Goal: Task Accomplishment & Management: Complete application form

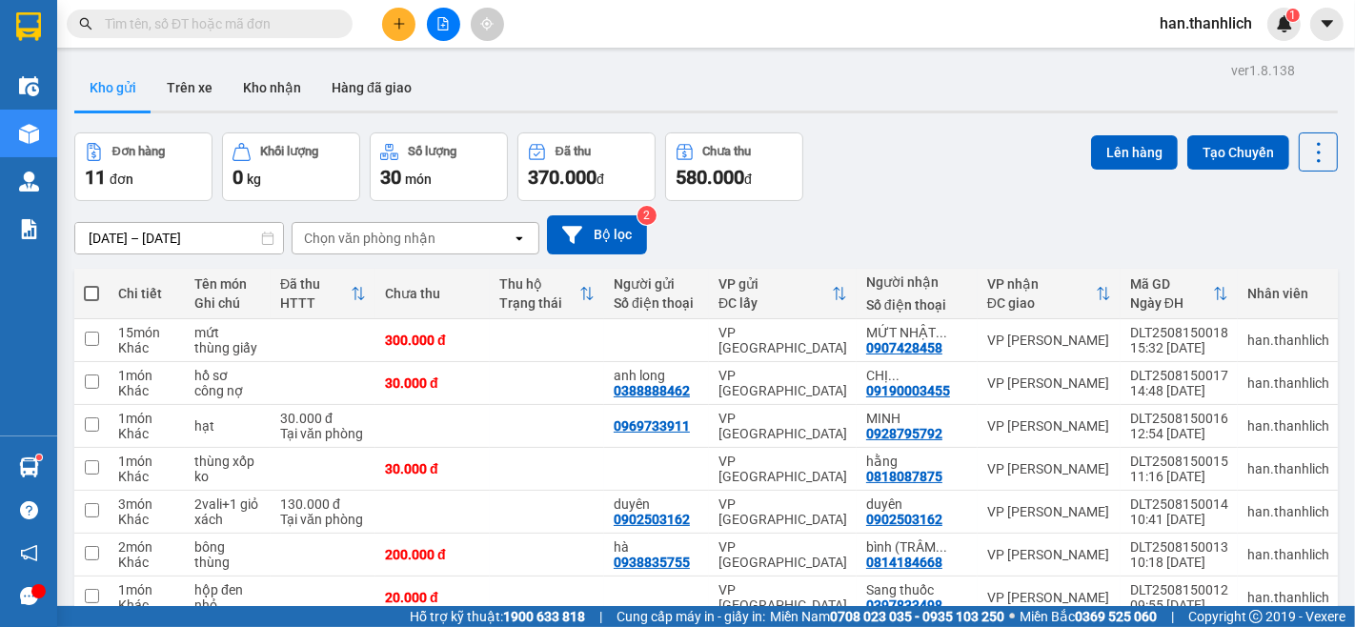
click at [192, 25] on input "text" at bounding box center [217, 23] width 225 height 21
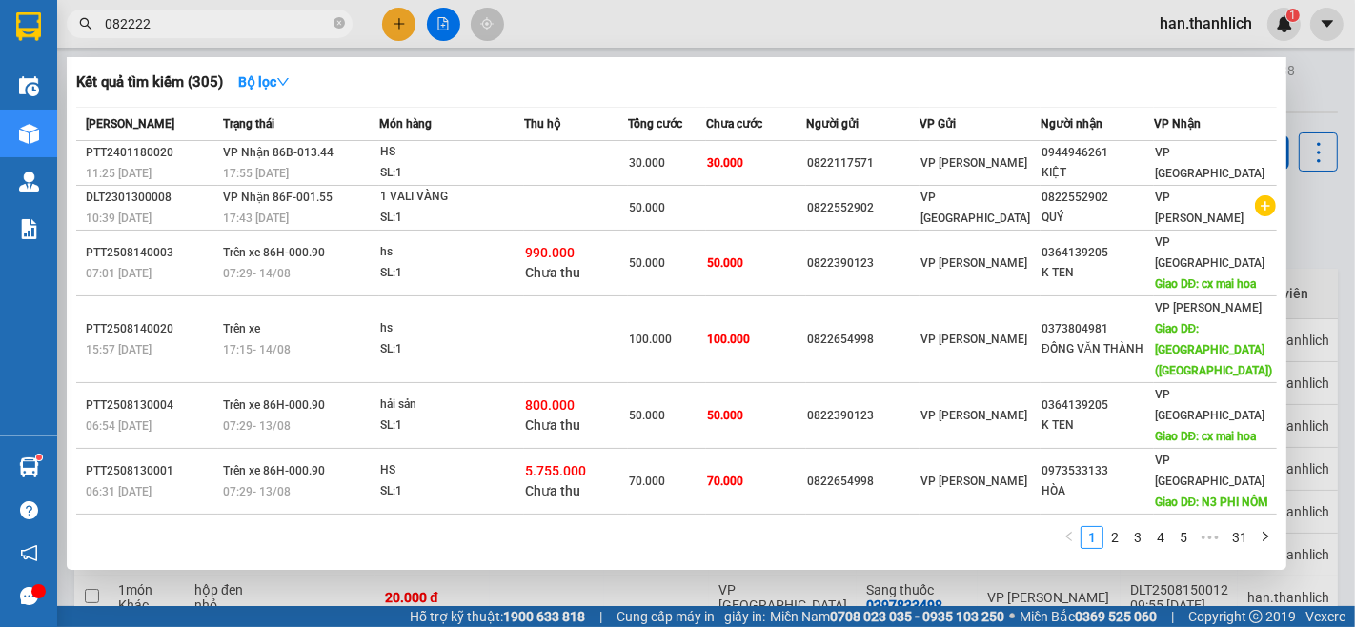
type input "0822224"
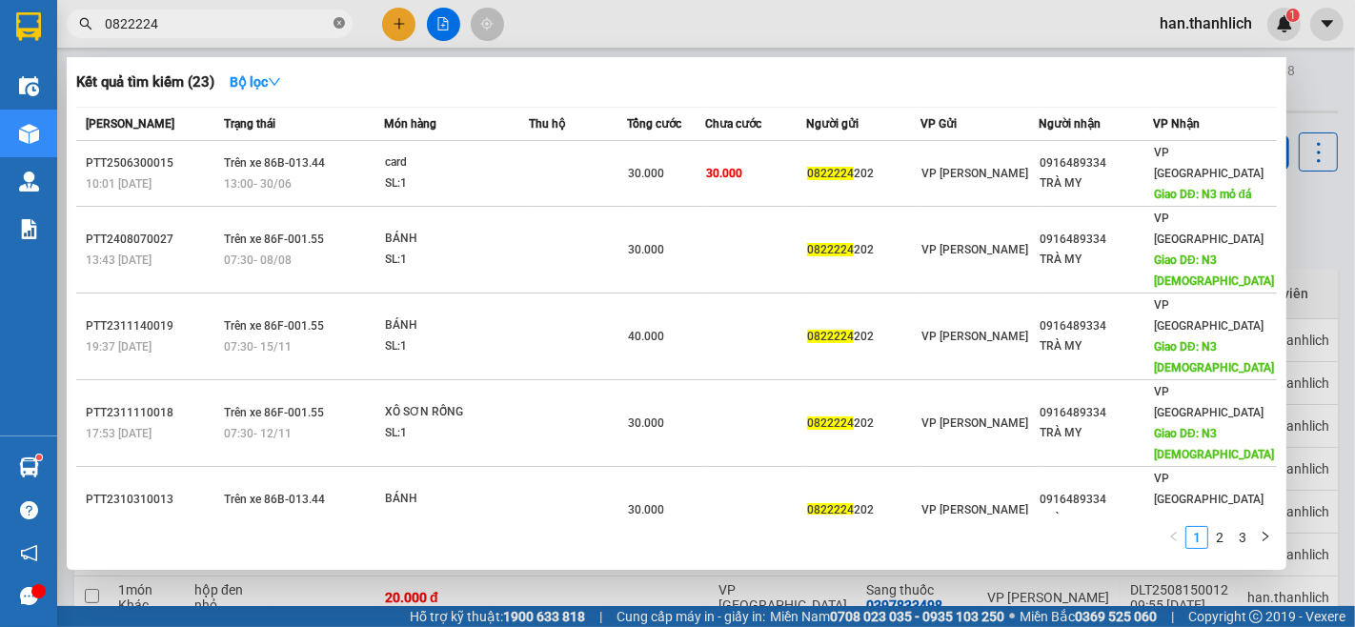
click at [338, 27] on icon "close-circle" at bounding box center [339, 22] width 11 height 11
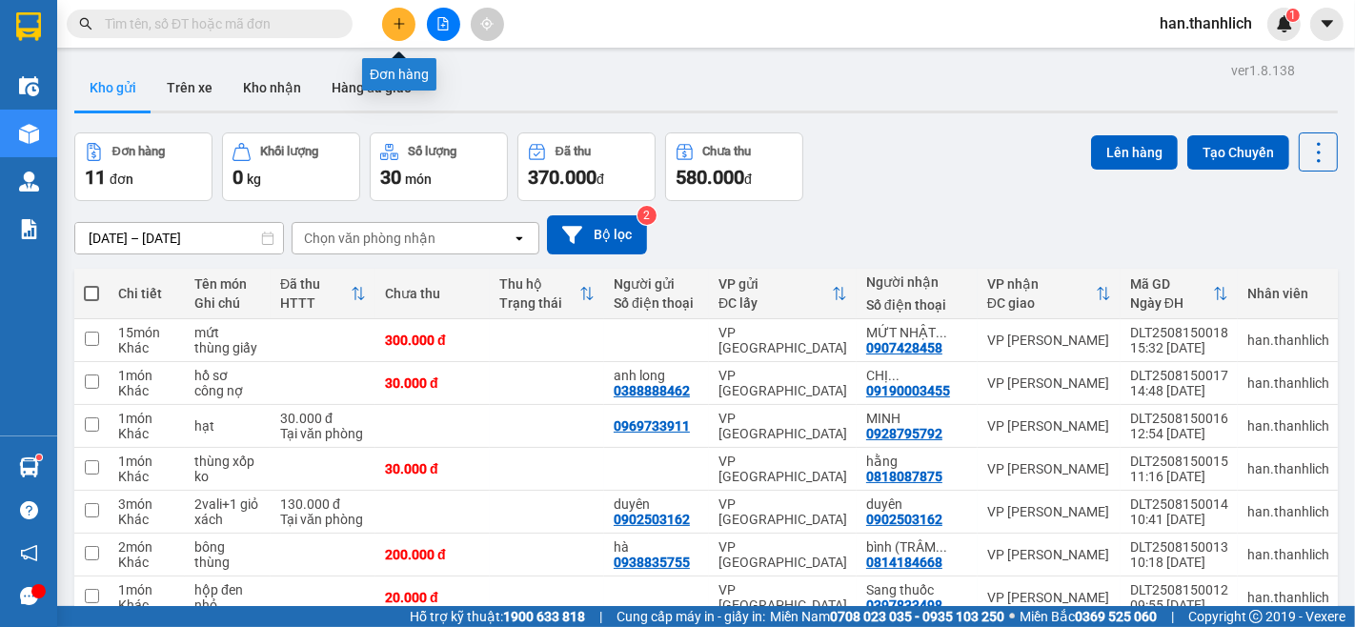
click at [395, 20] on icon "plus" at bounding box center [399, 23] width 13 height 13
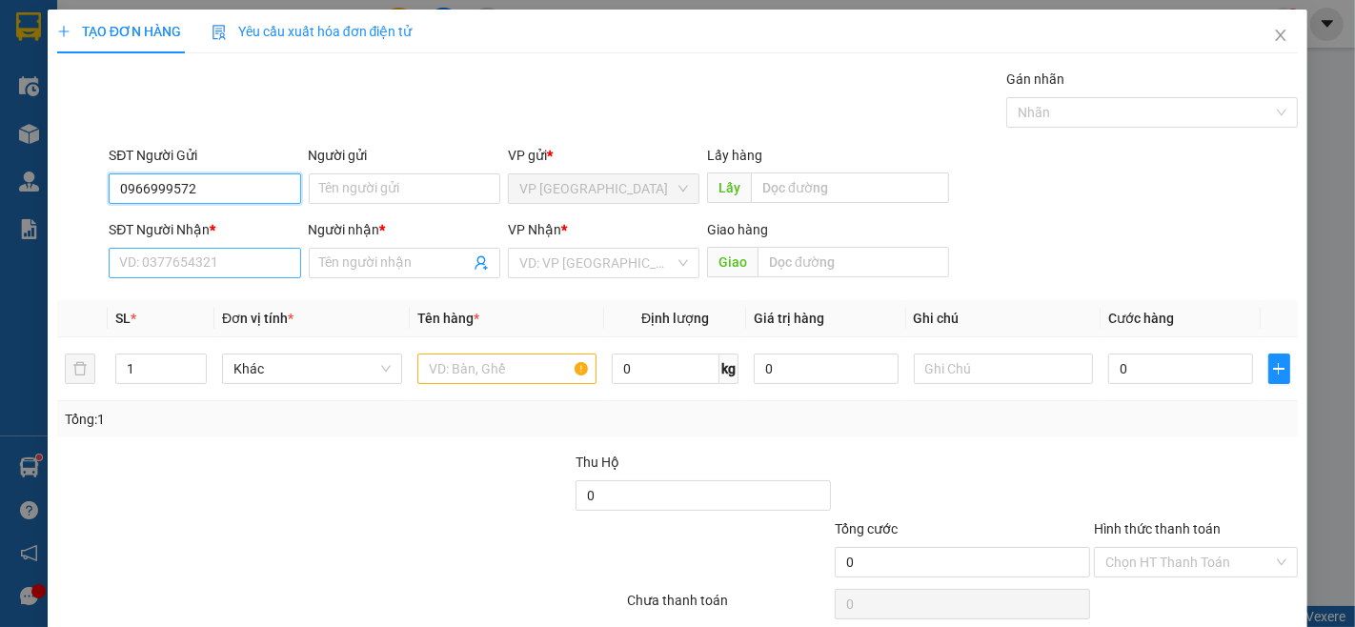
type input "0966999572"
click at [251, 257] on input "SĐT Người Nhận *" at bounding box center [205, 263] width 192 height 30
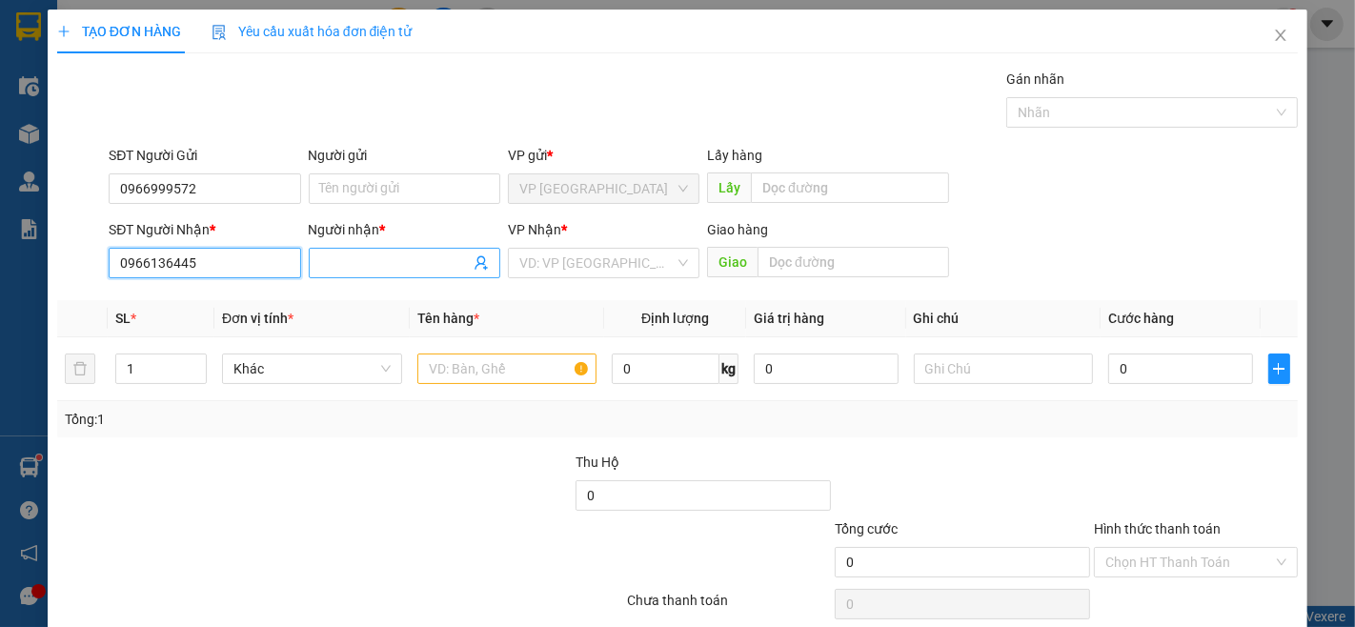
type input "0966136445"
click at [332, 264] on input "Người nhận *" at bounding box center [395, 263] width 150 height 21
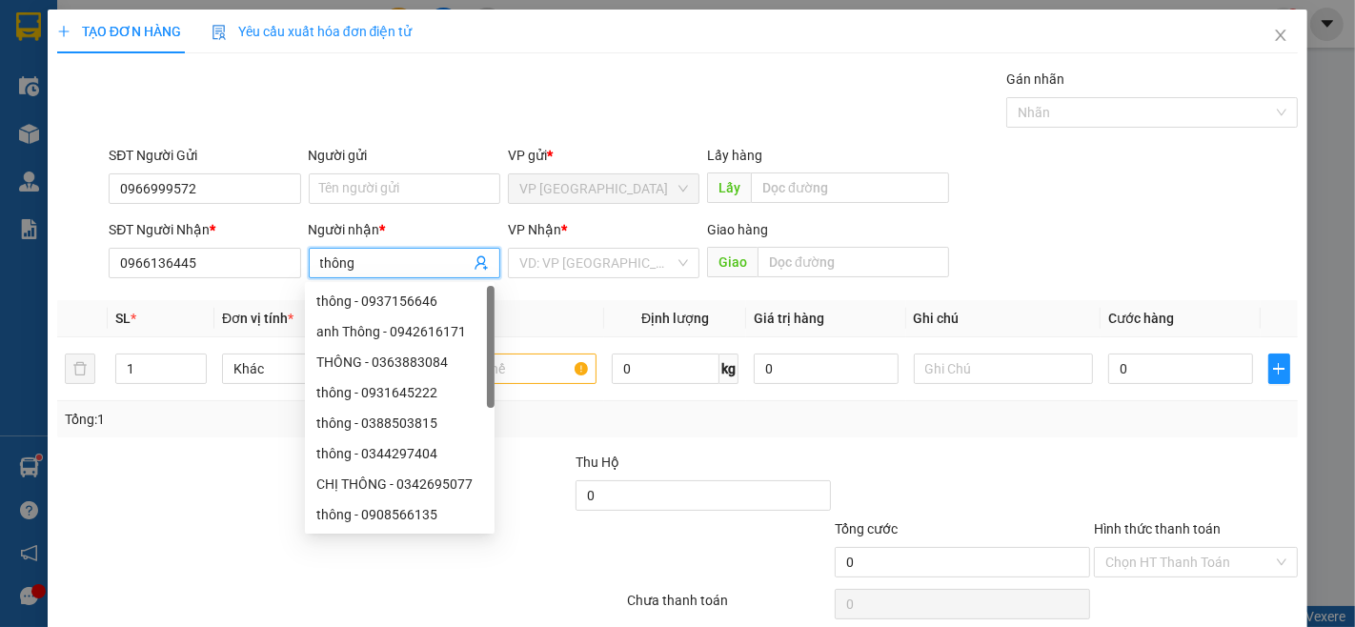
type input "thông"
click at [1195, 152] on div "SĐT Người Gửi 0966999572 Người gửi Tên người gửi VP gửi * VP Đà Lạt Lấy hàng Lấy" at bounding box center [703, 178] width 1197 height 67
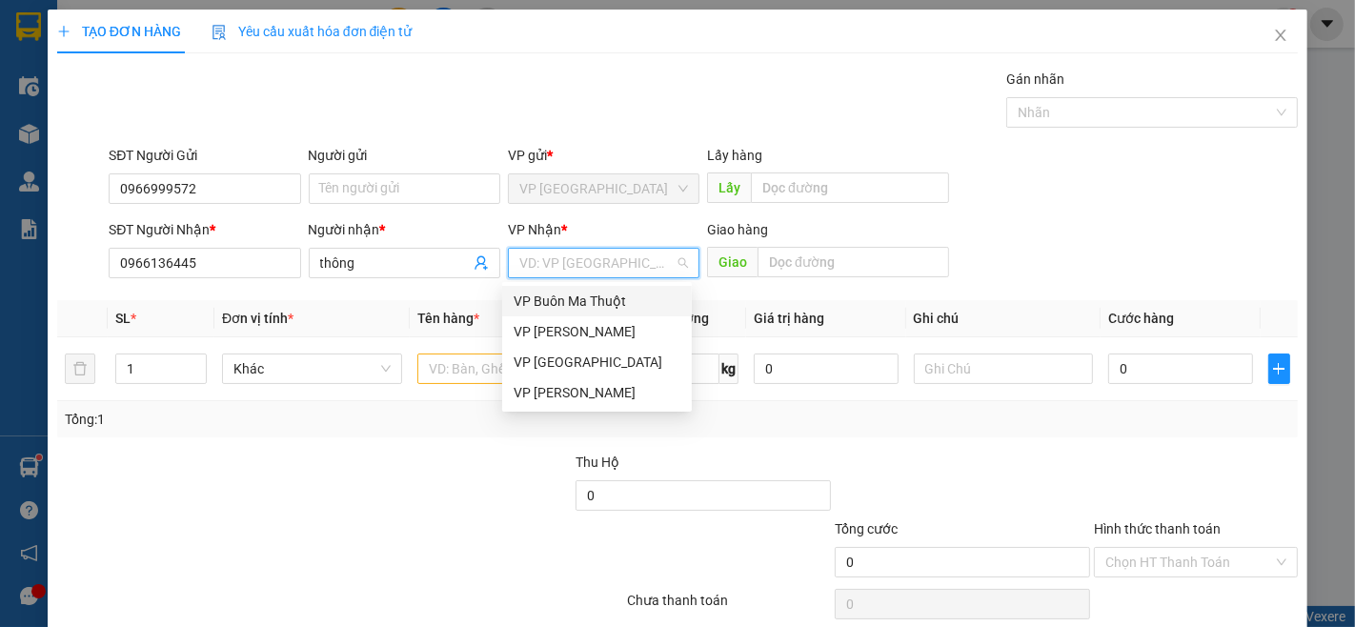
click at [607, 276] on input "search" at bounding box center [596, 263] width 155 height 29
click at [579, 389] on div "VP [PERSON_NAME]" at bounding box center [597, 392] width 167 height 21
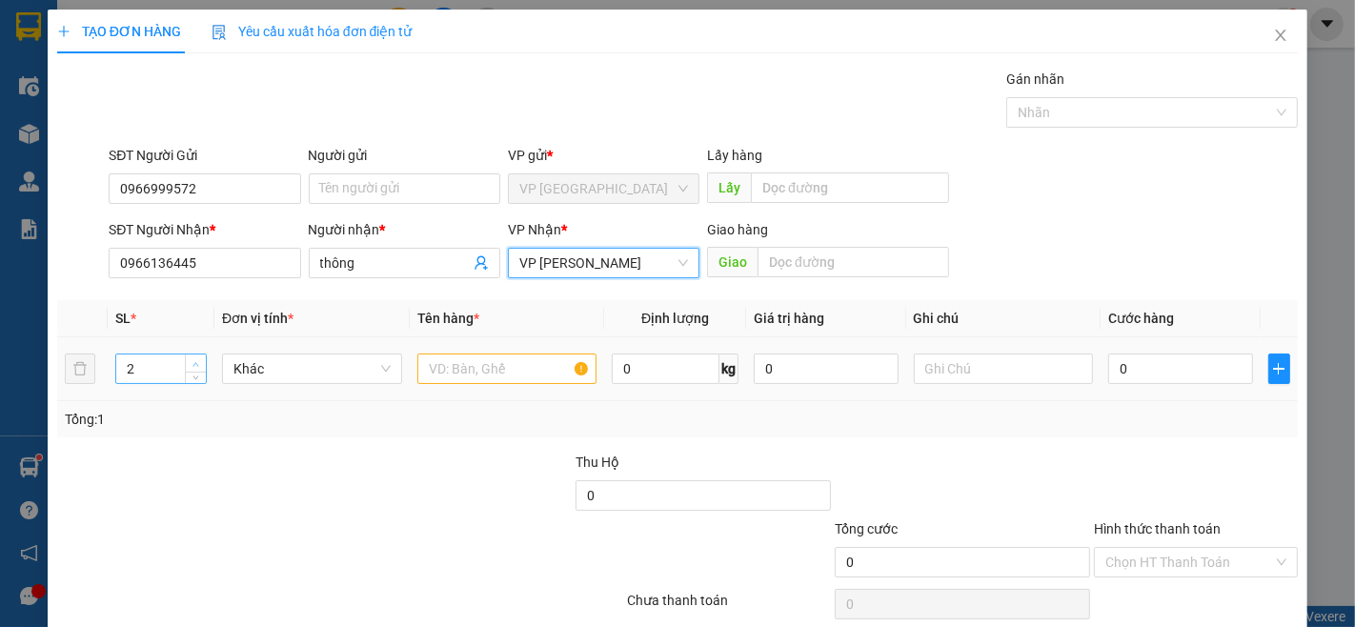
click at [193, 361] on icon "up" at bounding box center [196, 364] width 7 height 7
type input "4"
click at [193, 361] on icon "up" at bounding box center [196, 364] width 7 height 7
click at [441, 365] on input "text" at bounding box center [507, 369] width 180 height 30
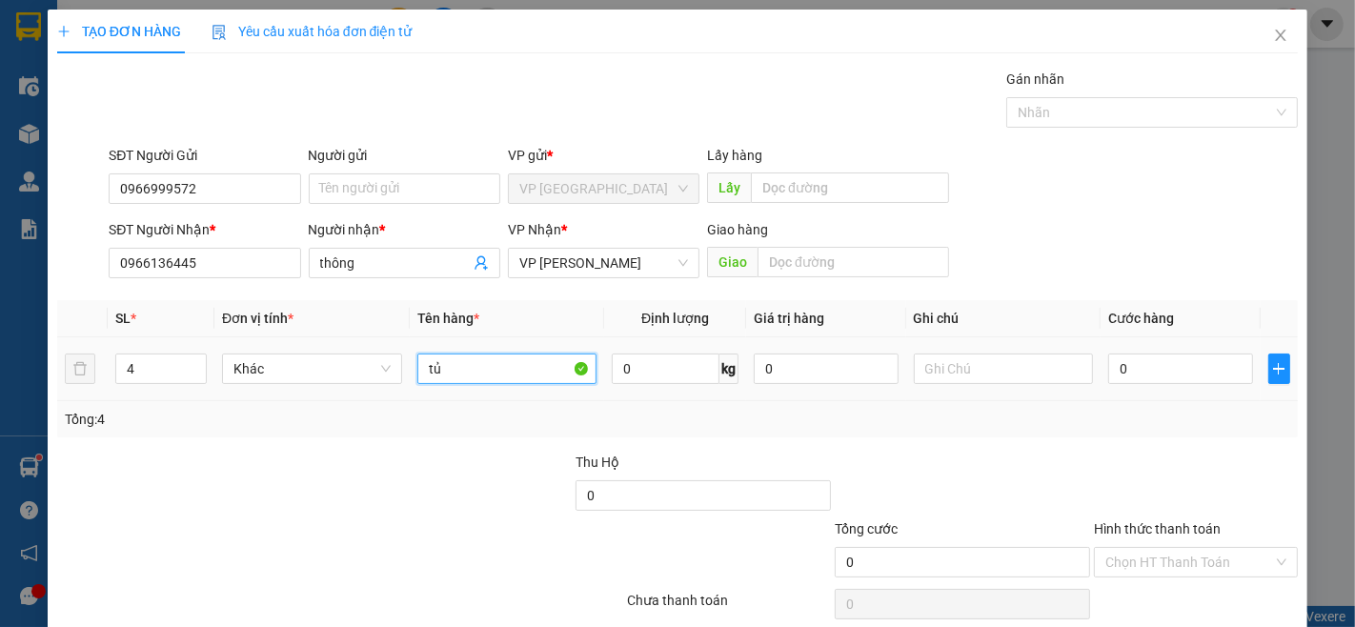
type input "t"
type input "cánh tủ"
click at [916, 376] on input "text" at bounding box center [1004, 369] width 180 height 30
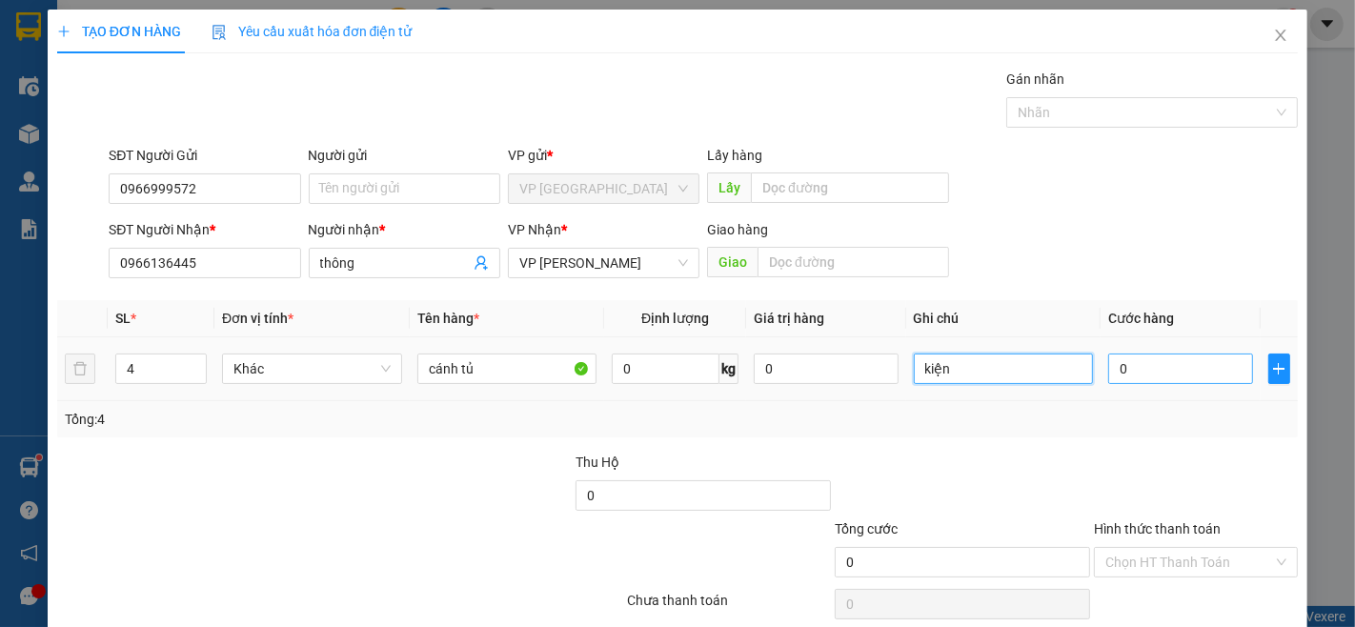
type input "kiện"
click at [1117, 372] on input "0" at bounding box center [1180, 369] width 144 height 30
type input "2"
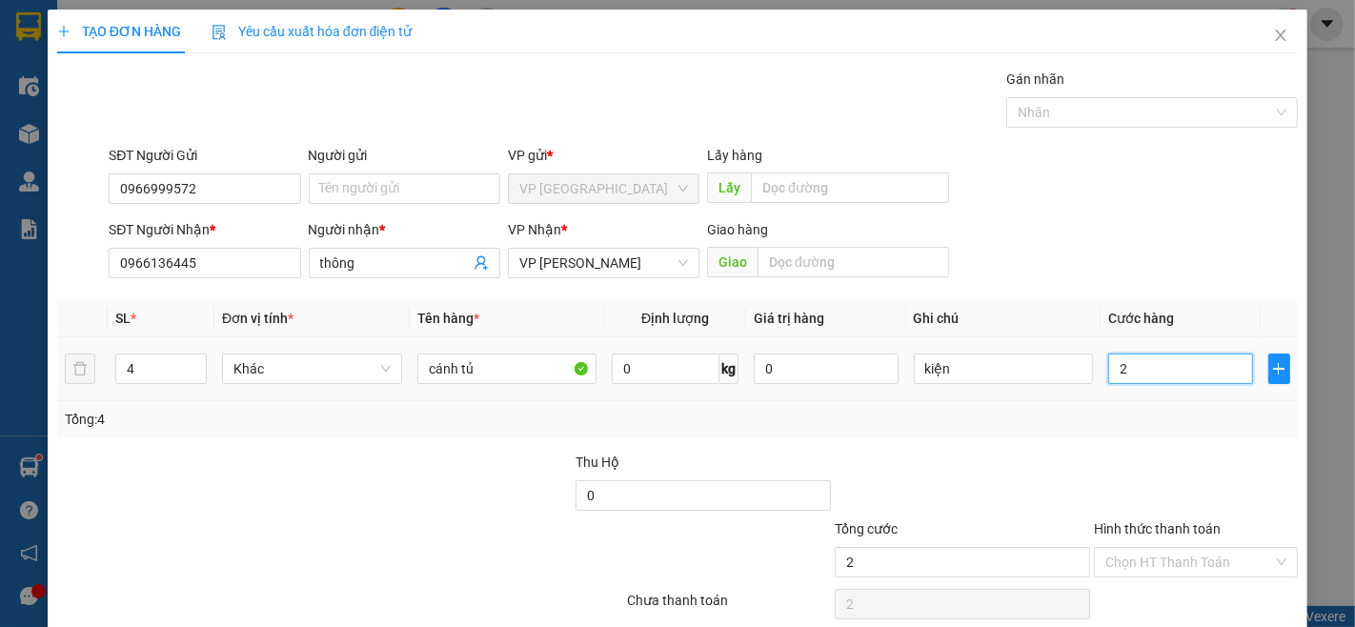
type input "20"
type input "200"
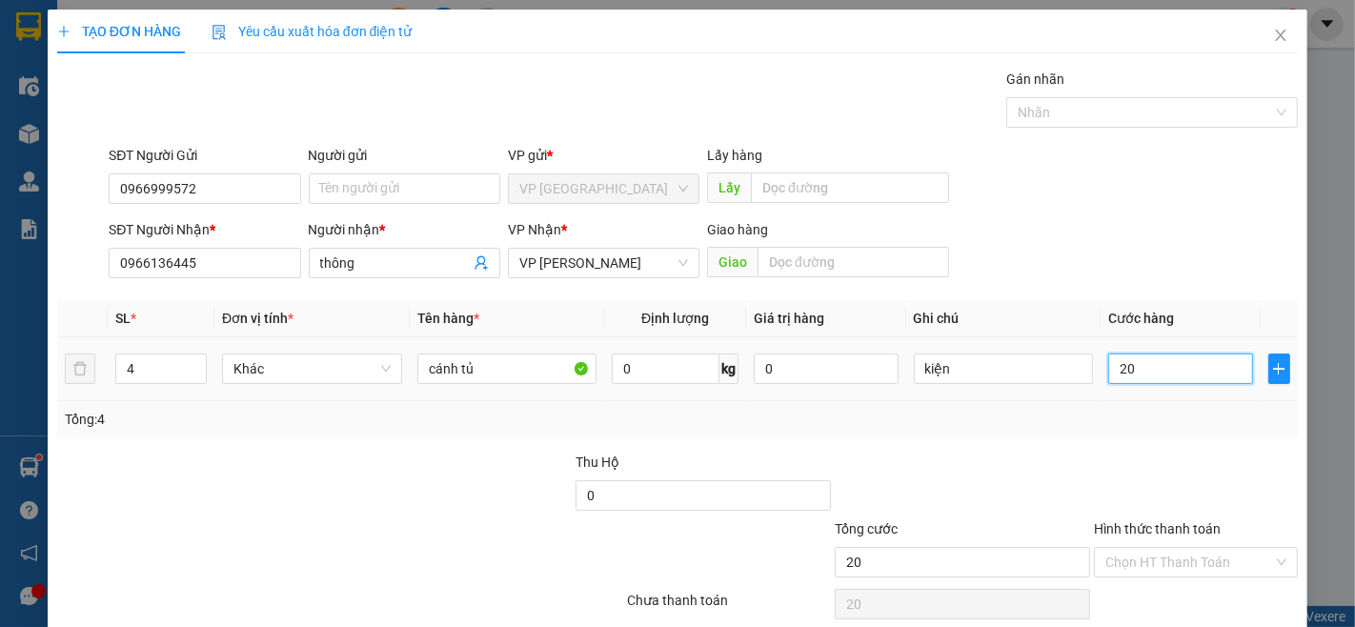
type input "200"
type input "2.000"
type input "20.000"
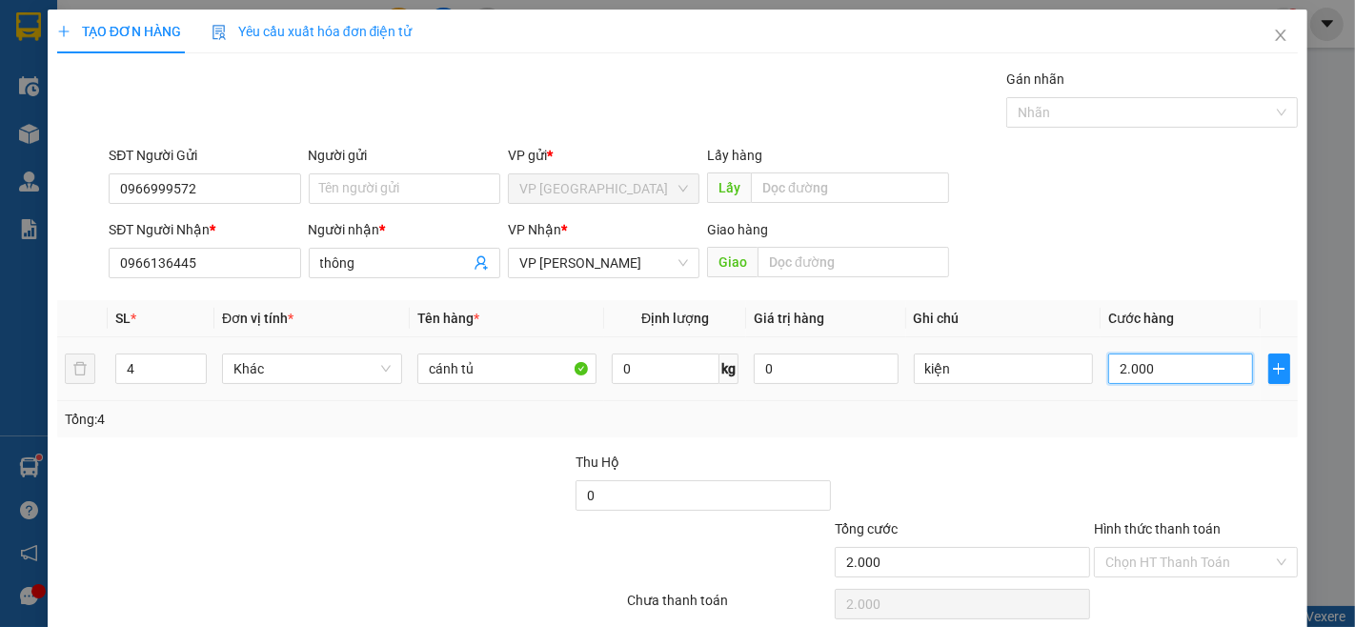
type input "20.000"
type input "200.000"
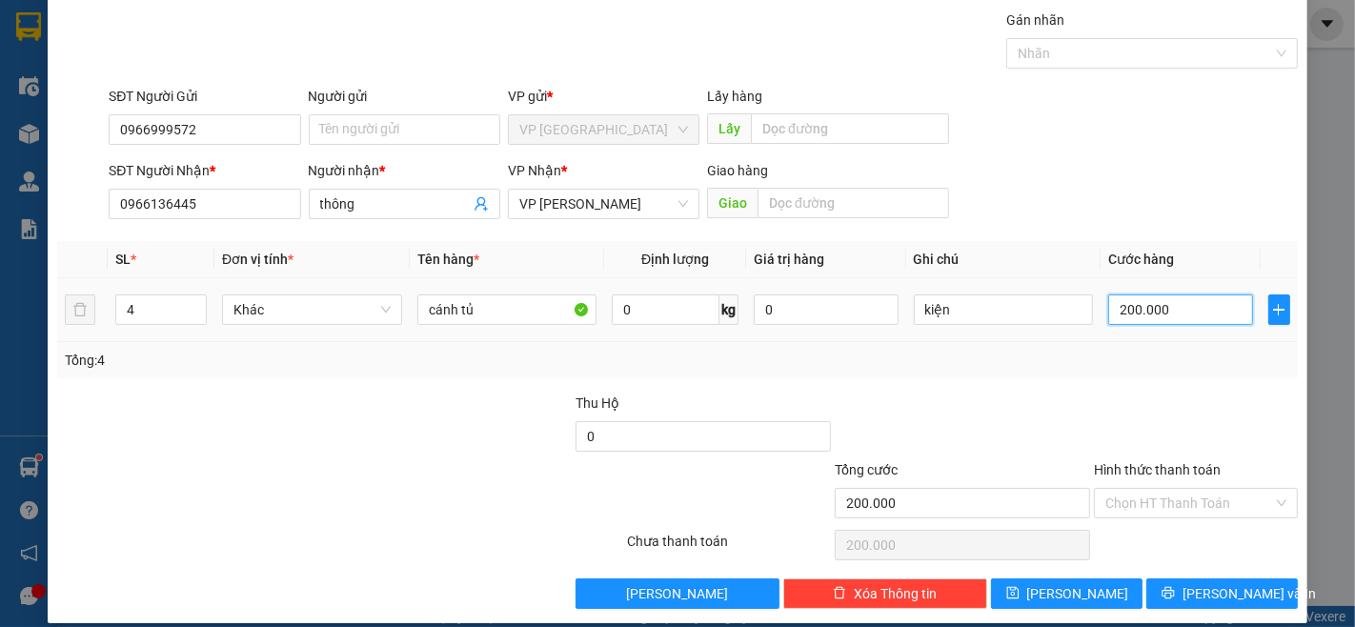
scroll to position [77, 0]
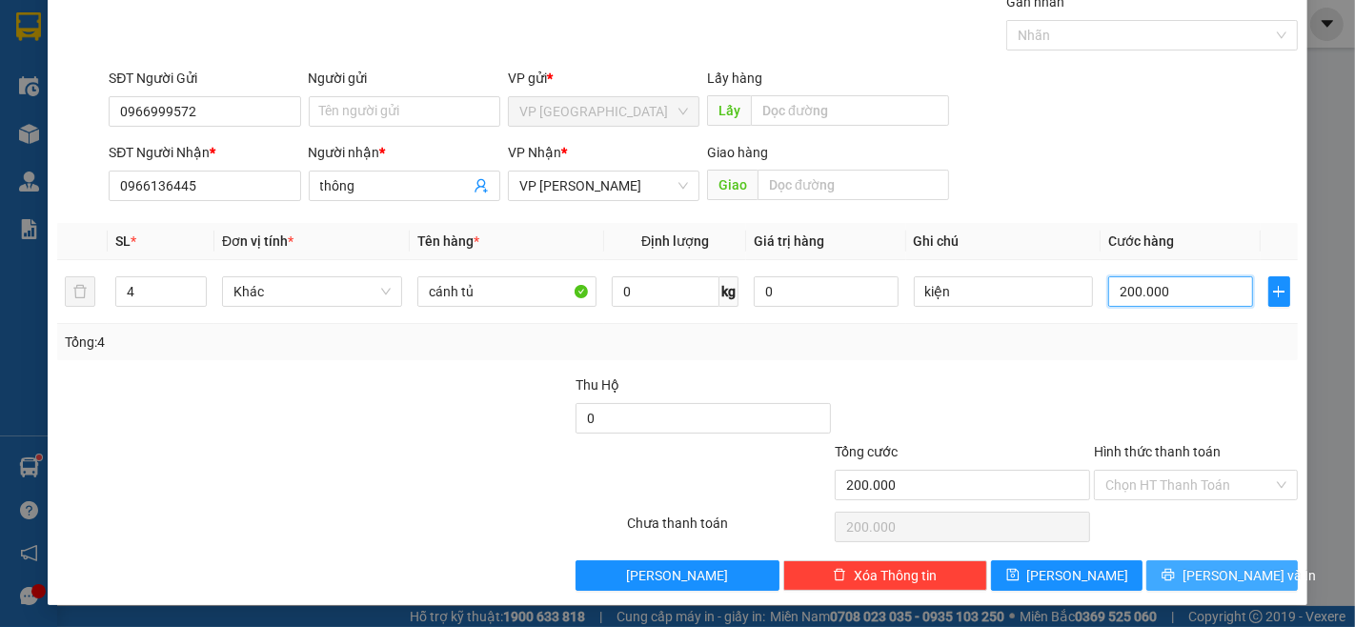
type input "200.000"
click at [1251, 563] on button "[PERSON_NAME] và In" at bounding box center [1223, 575] width 152 height 30
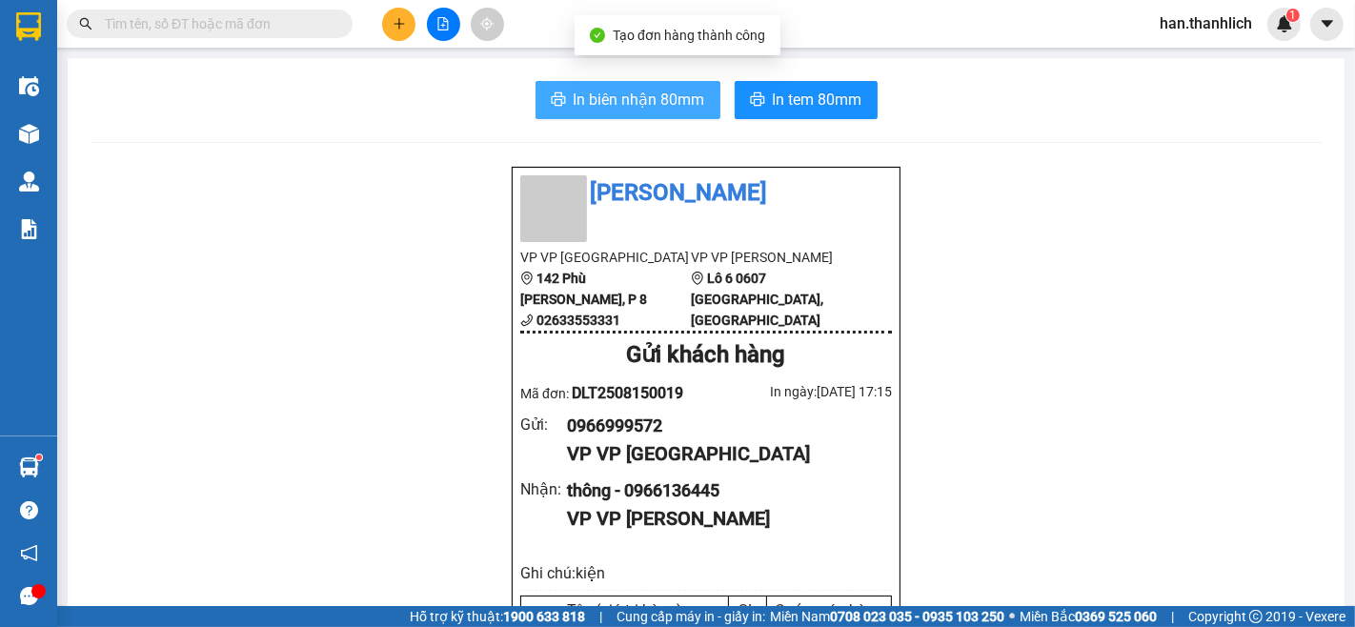
click at [671, 112] on button "In biên nhận 80mm" at bounding box center [628, 100] width 185 height 38
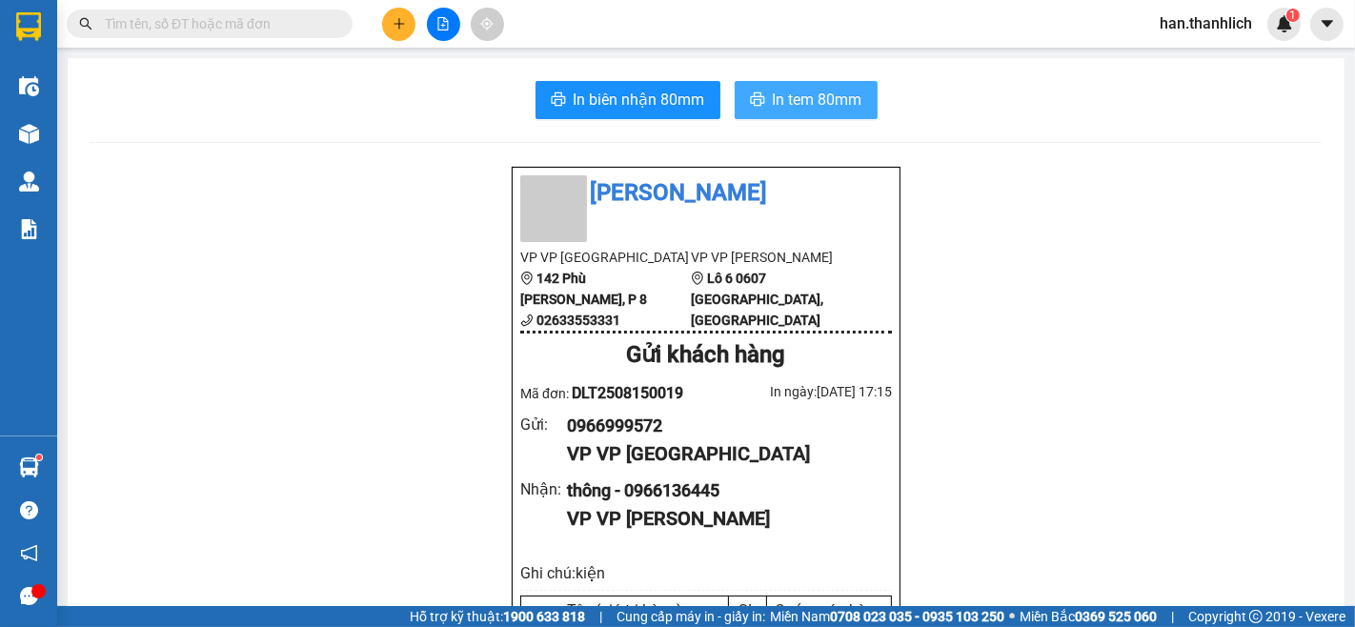
click at [811, 107] on span "In tem 80mm" at bounding box center [818, 100] width 90 height 24
click at [297, 24] on input "text" at bounding box center [217, 23] width 225 height 21
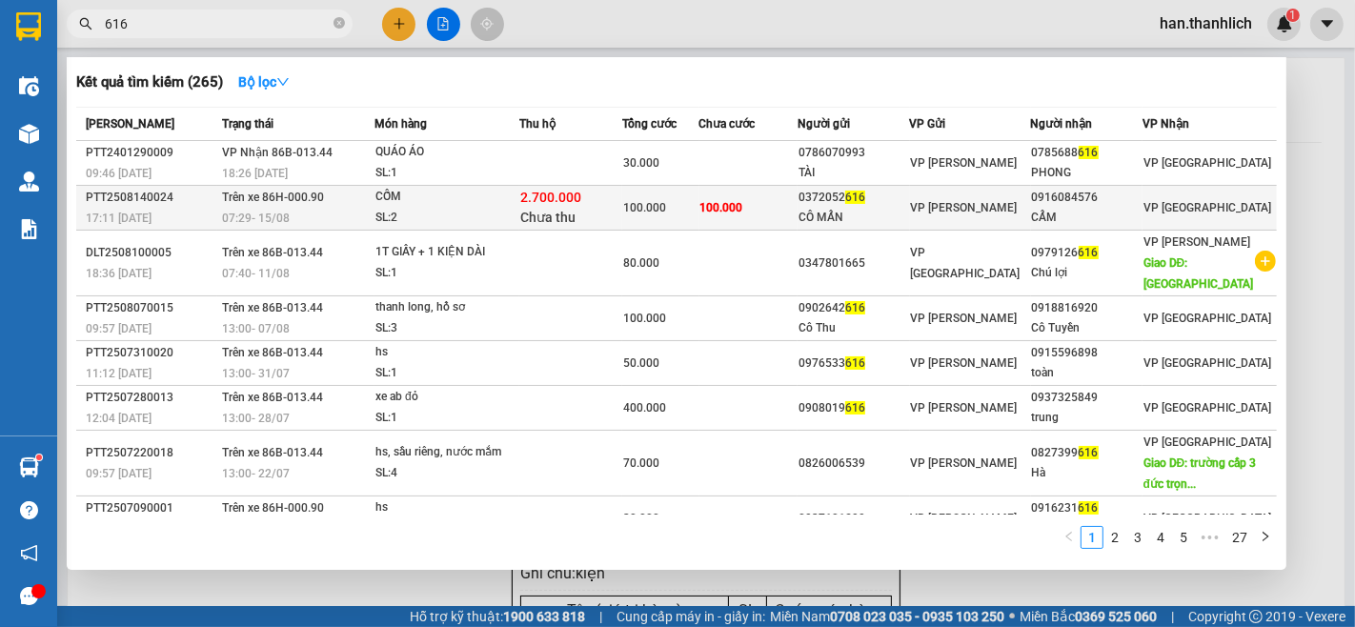
type input "616"
click at [443, 211] on div "SL: 2" at bounding box center [447, 218] width 143 height 21
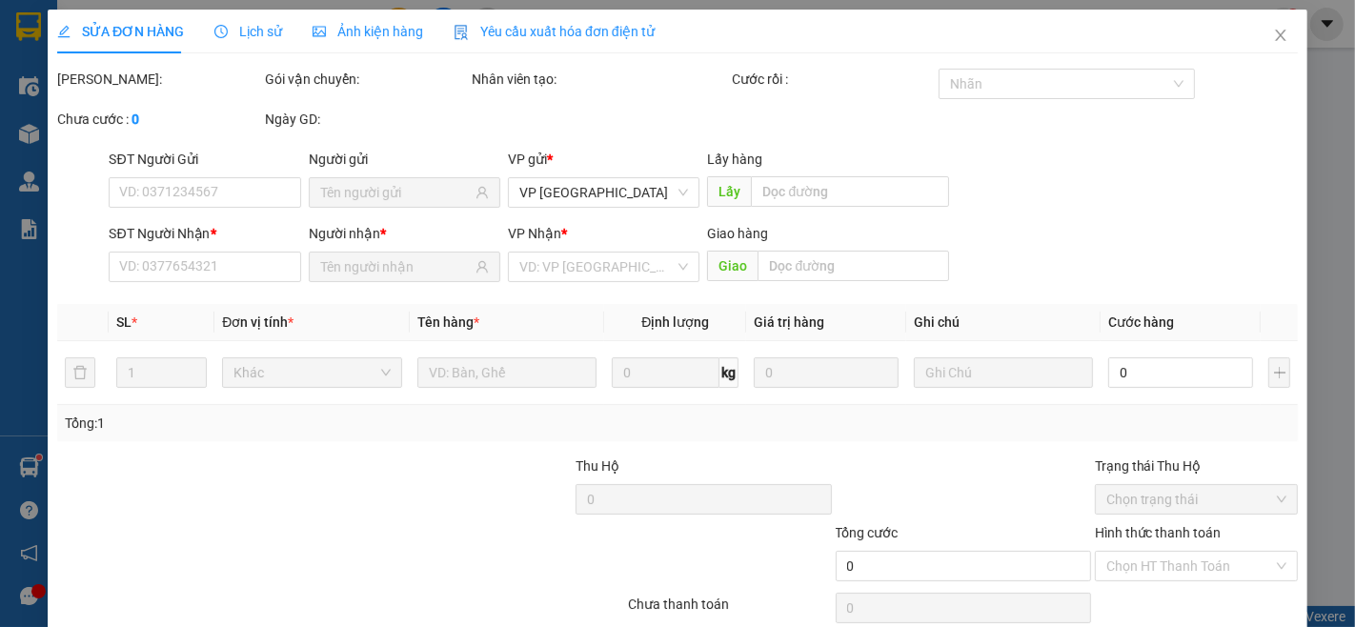
type input "0372052616"
type input "CÔ MẨN"
type input "0916084576"
type input "CẨM"
type input "2.700.000"
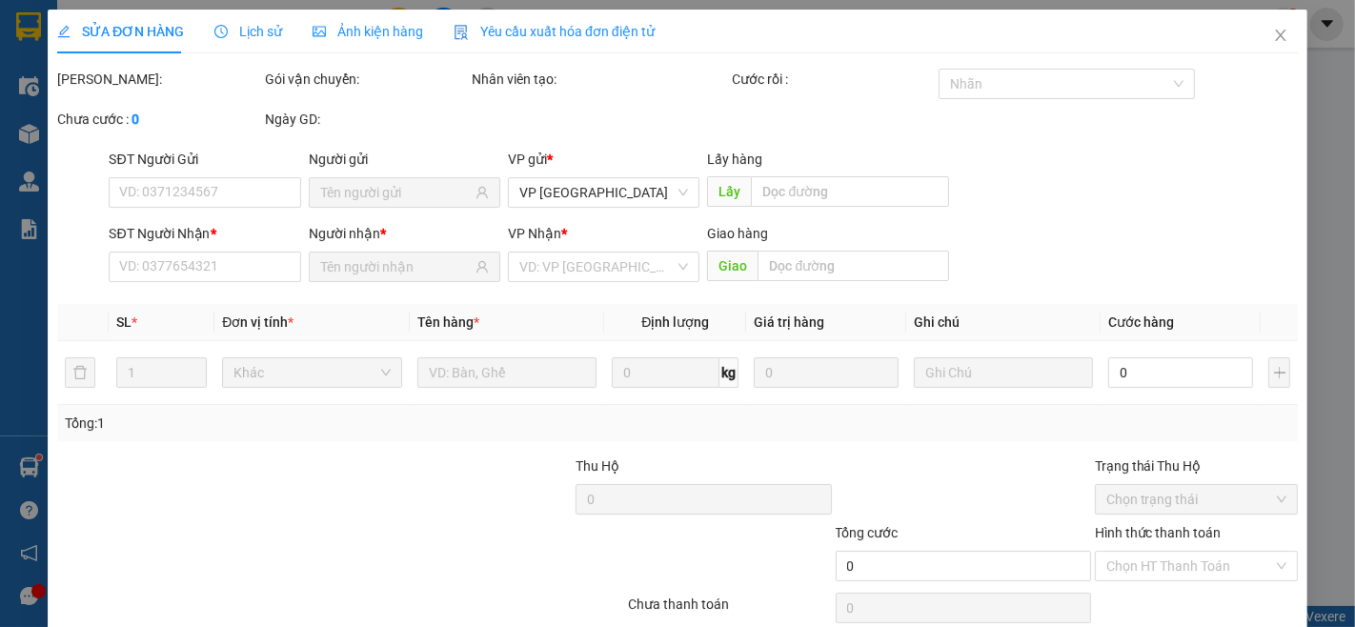
type input "100.000"
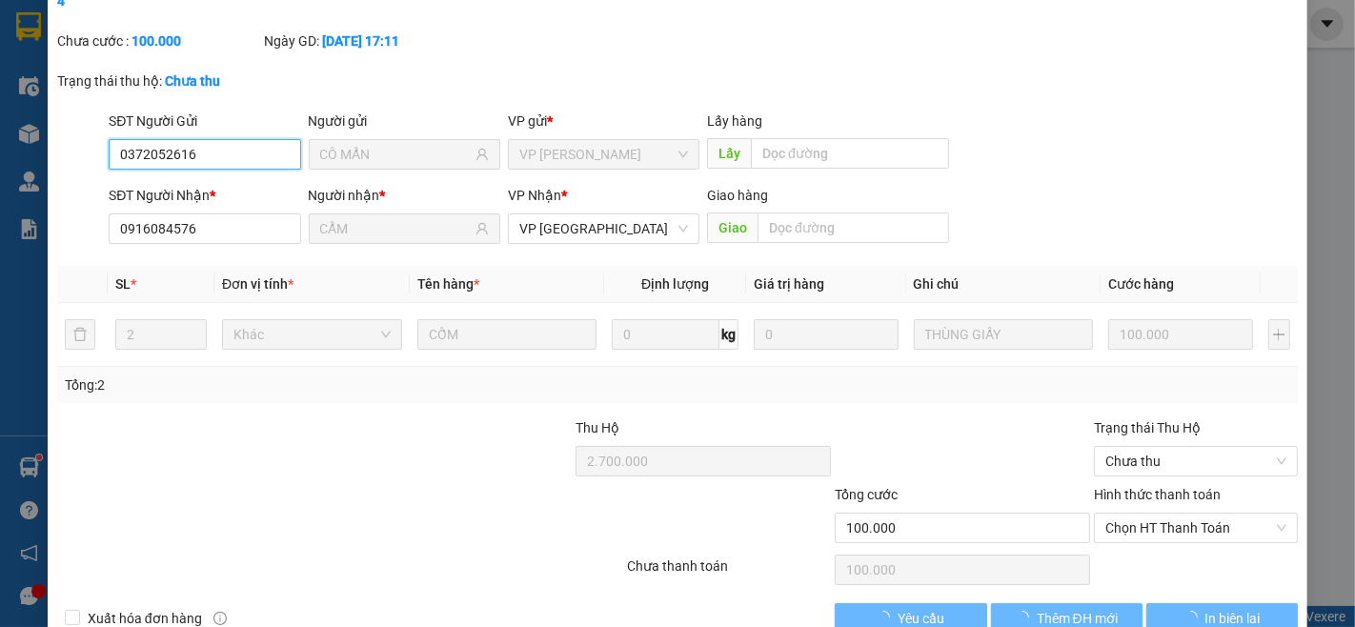
scroll to position [147, 0]
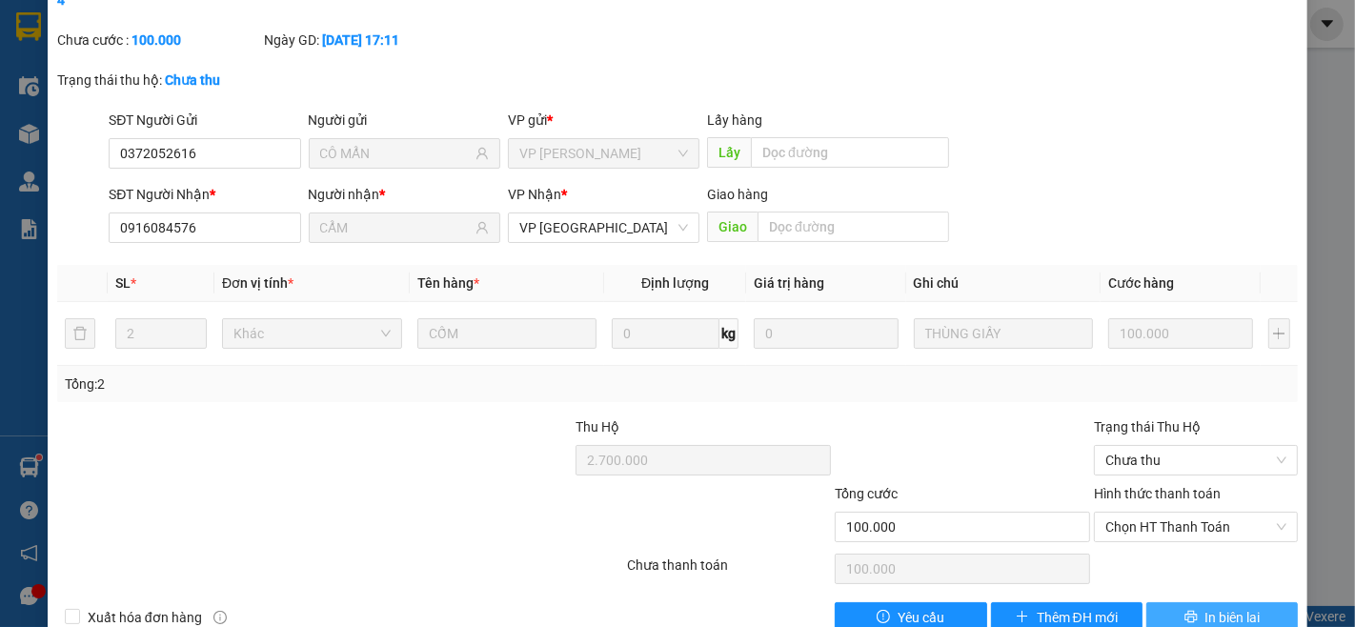
click at [1237, 607] on span "In biên lai" at bounding box center [1233, 617] width 55 height 21
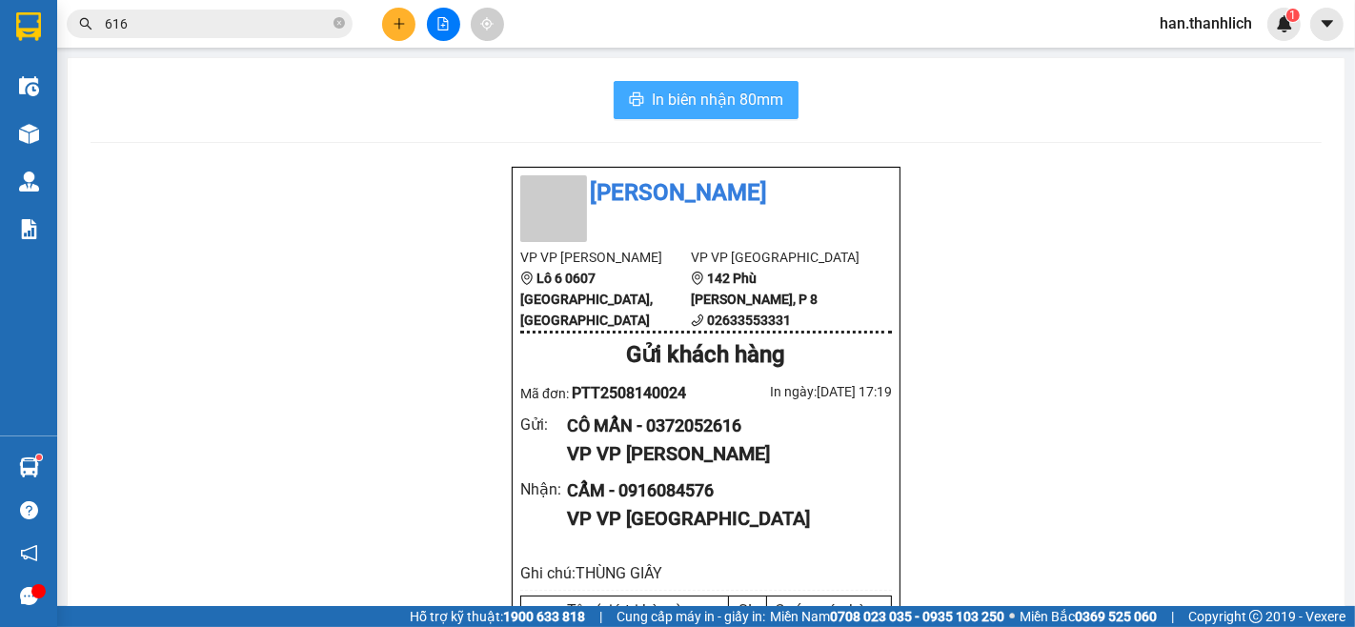
click at [675, 106] on span "In biên nhận 80mm" at bounding box center [718, 100] width 132 height 24
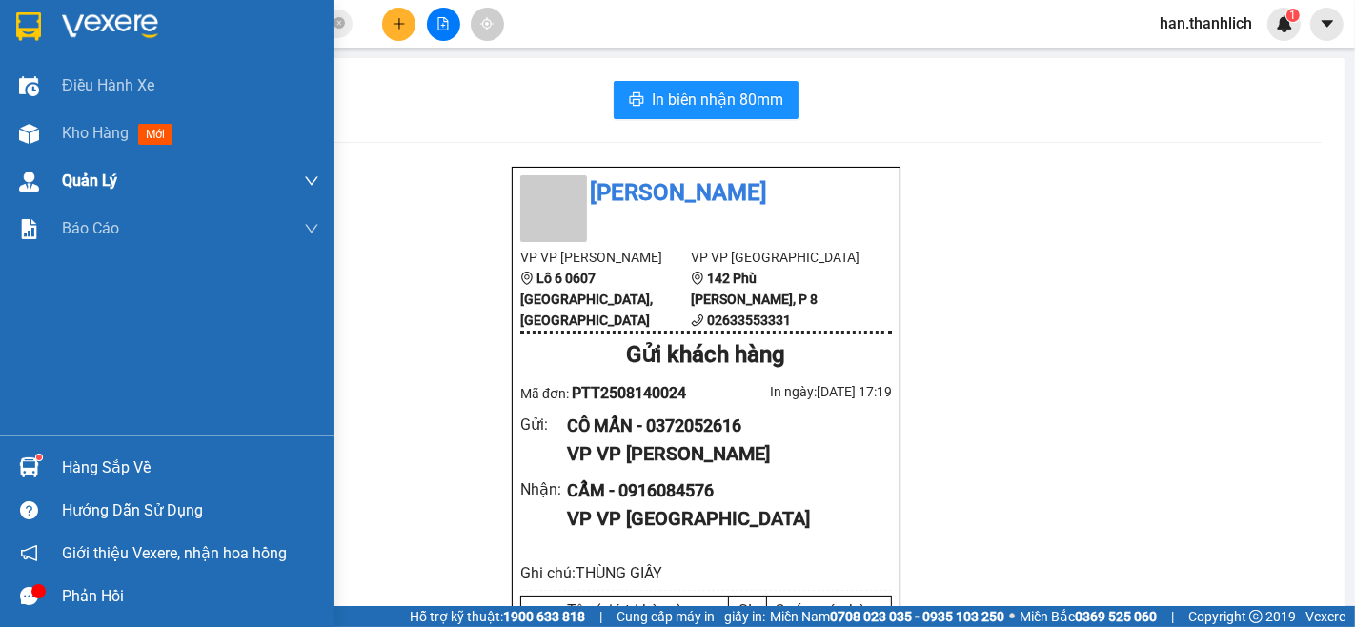
drag, startPoint x: 89, startPoint y: 130, endPoint x: 125, endPoint y: 175, distance: 58.3
click at [89, 129] on span "Kho hàng" at bounding box center [95, 133] width 67 height 18
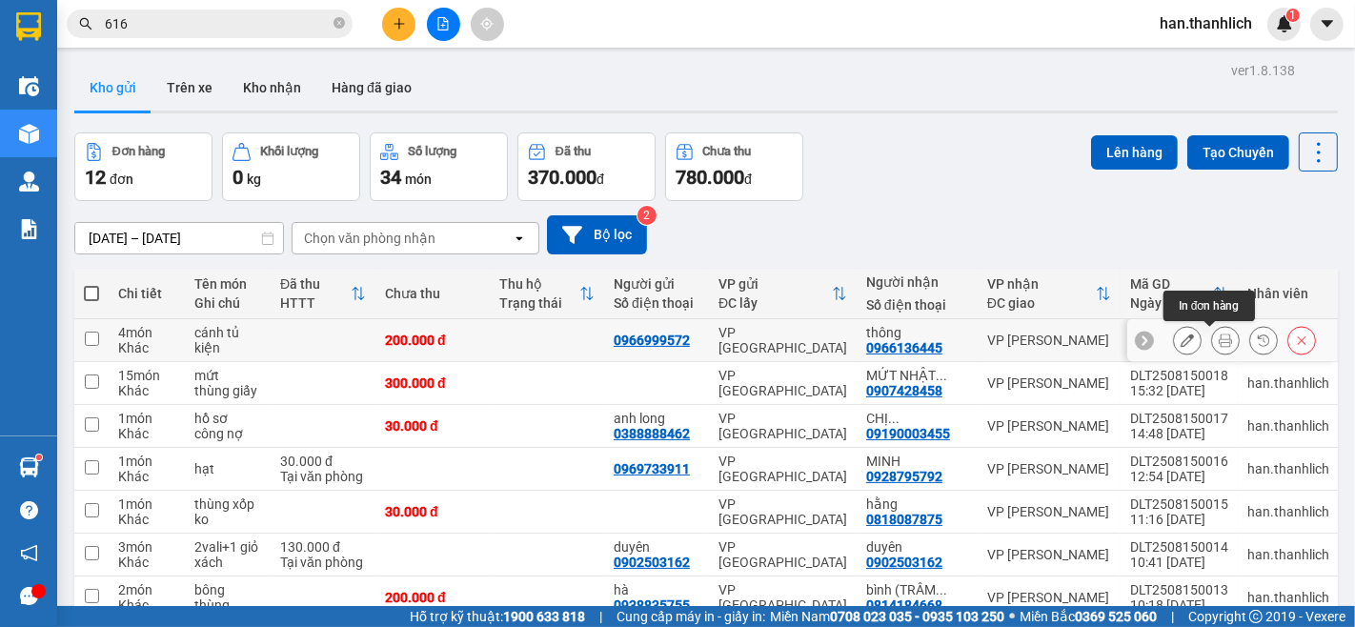
click at [1212, 331] on button at bounding box center [1225, 340] width 27 height 33
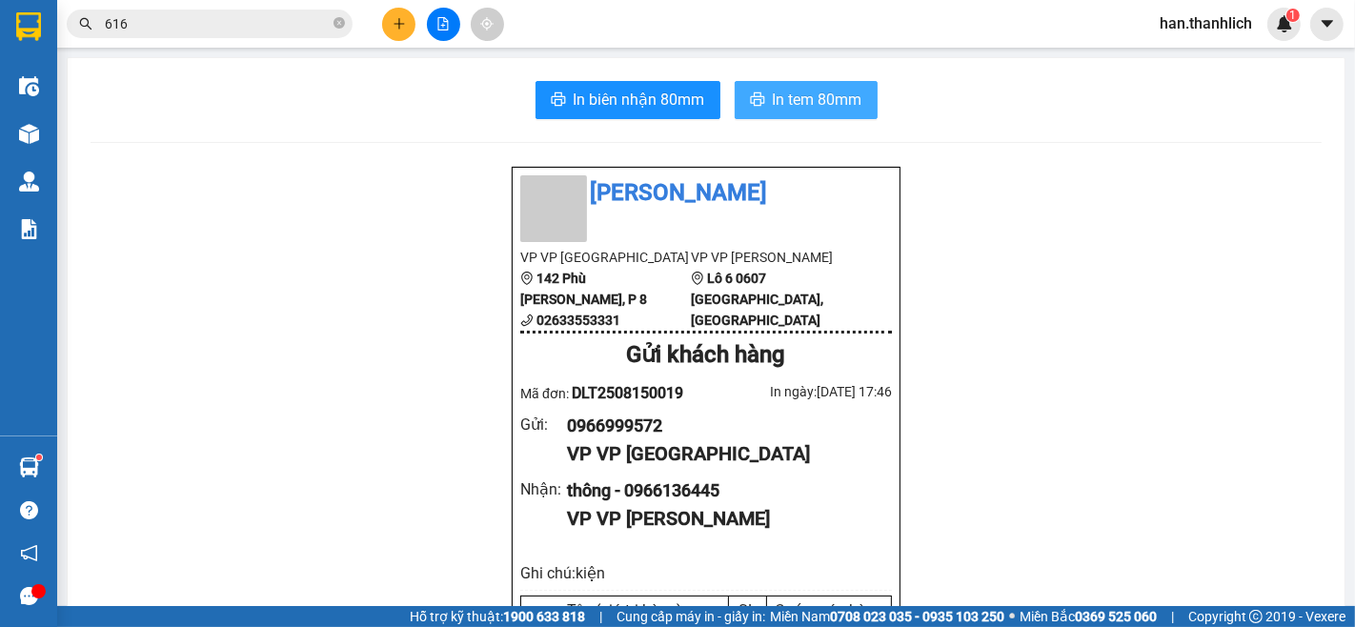
click at [813, 93] on span "In tem 80mm" at bounding box center [818, 100] width 90 height 24
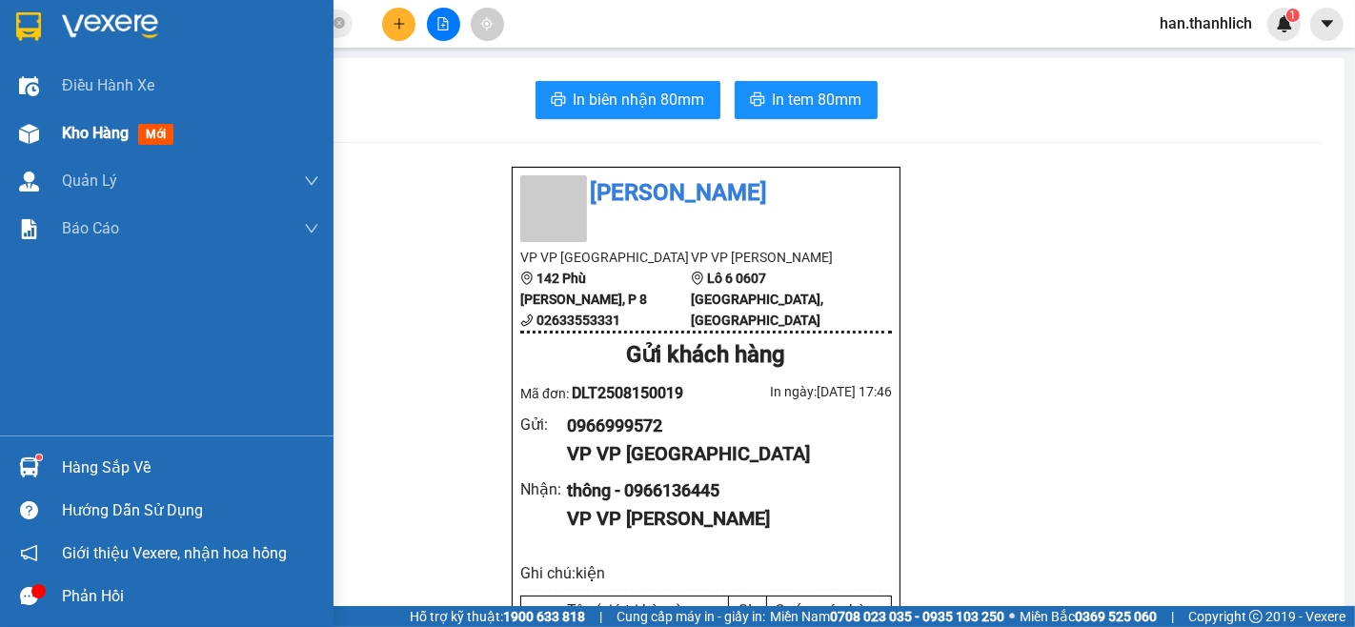
click at [57, 141] on div "Kho hàng mới" at bounding box center [167, 134] width 334 height 48
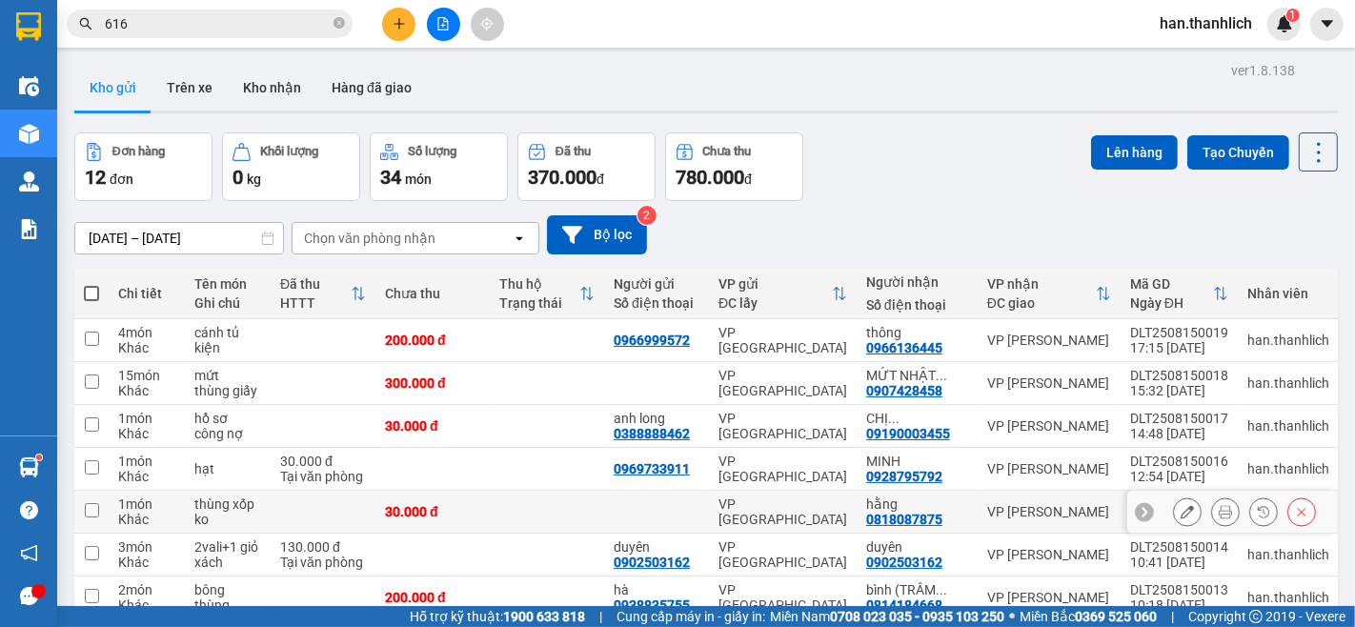
scroll to position [106, 0]
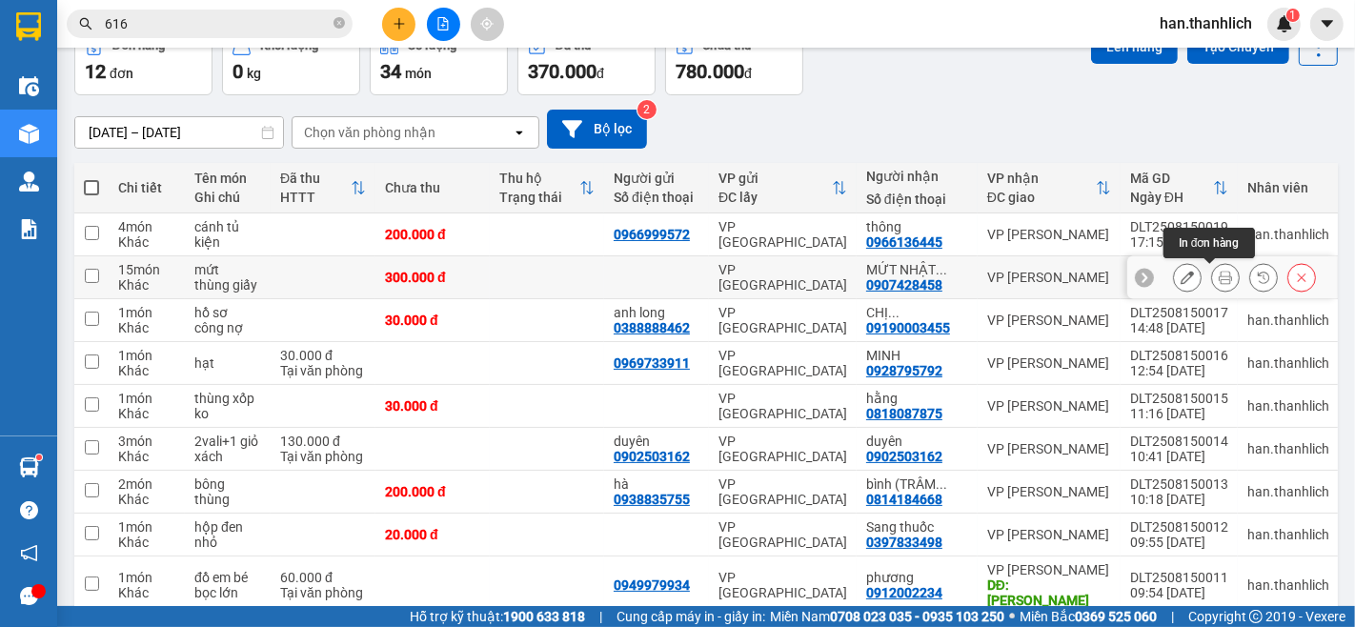
click at [1212, 287] on button at bounding box center [1225, 277] width 27 height 33
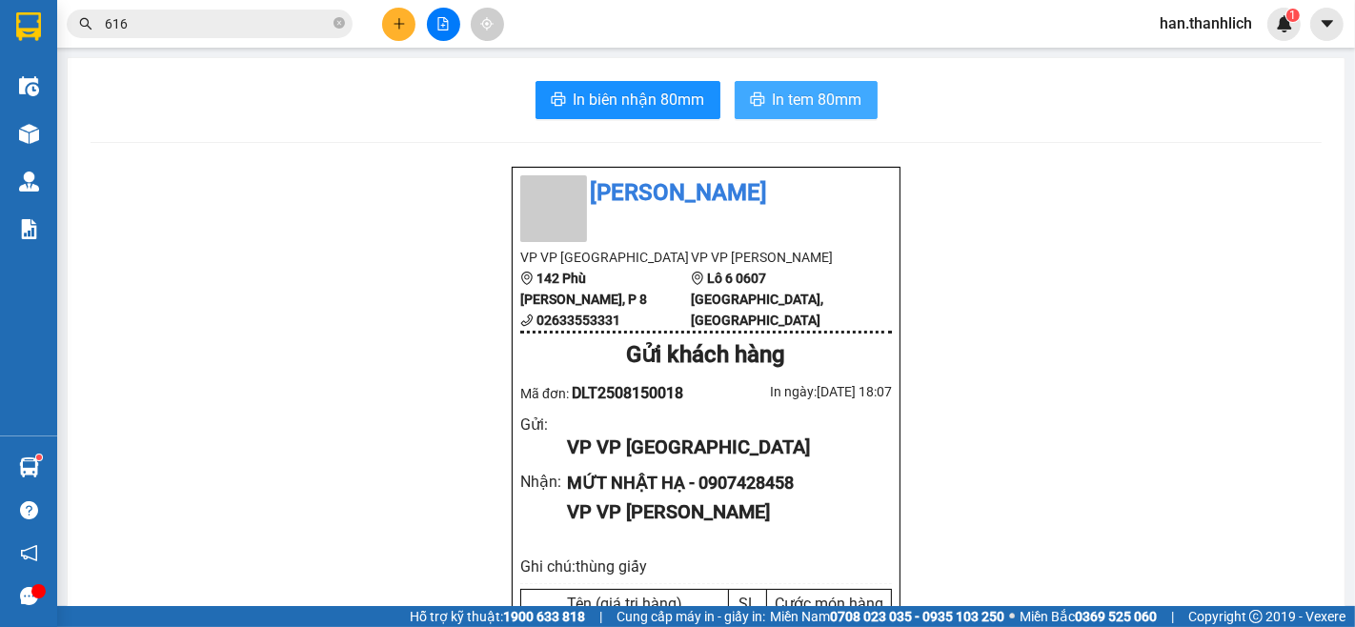
click at [843, 83] on button "In tem 80mm" at bounding box center [806, 100] width 143 height 38
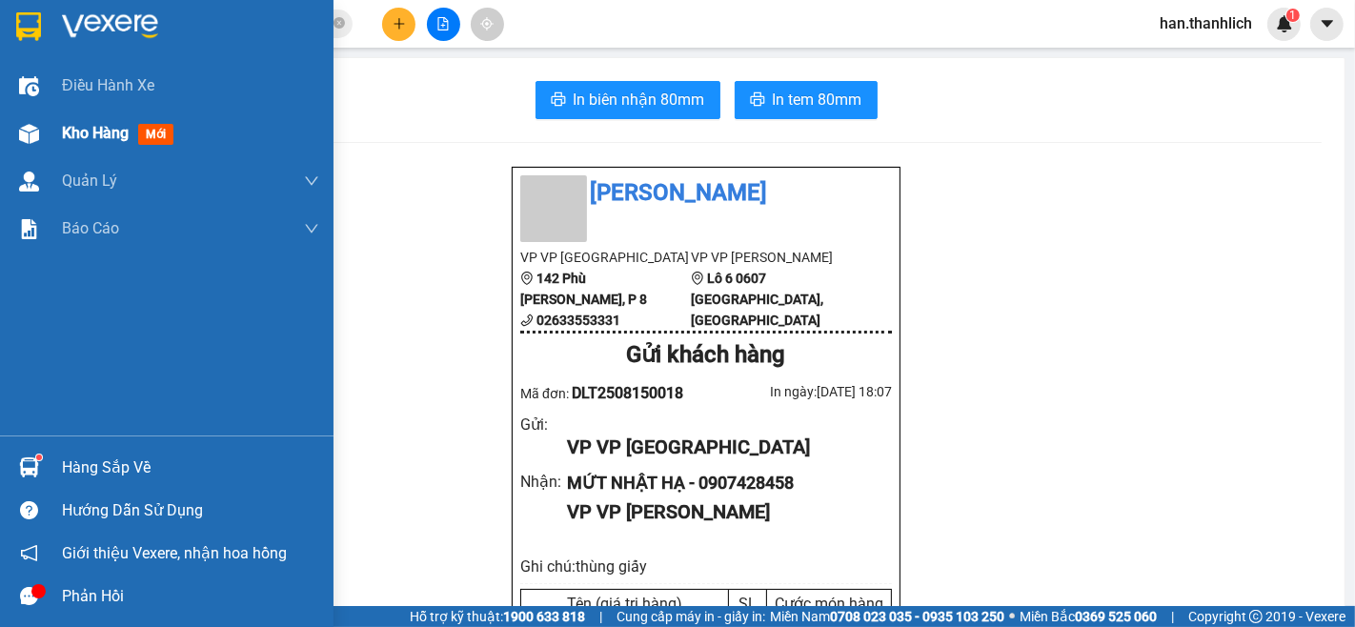
click at [25, 130] on img at bounding box center [29, 134] width 20 height 20
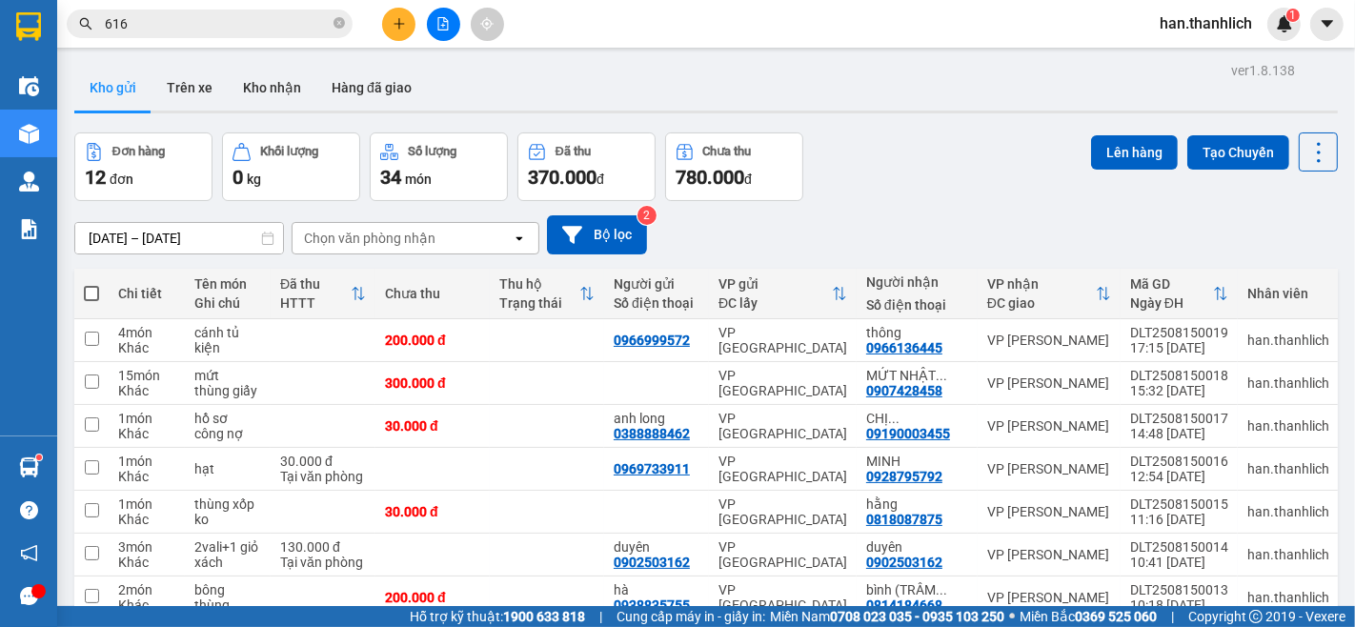
scroll to position [106, 0]
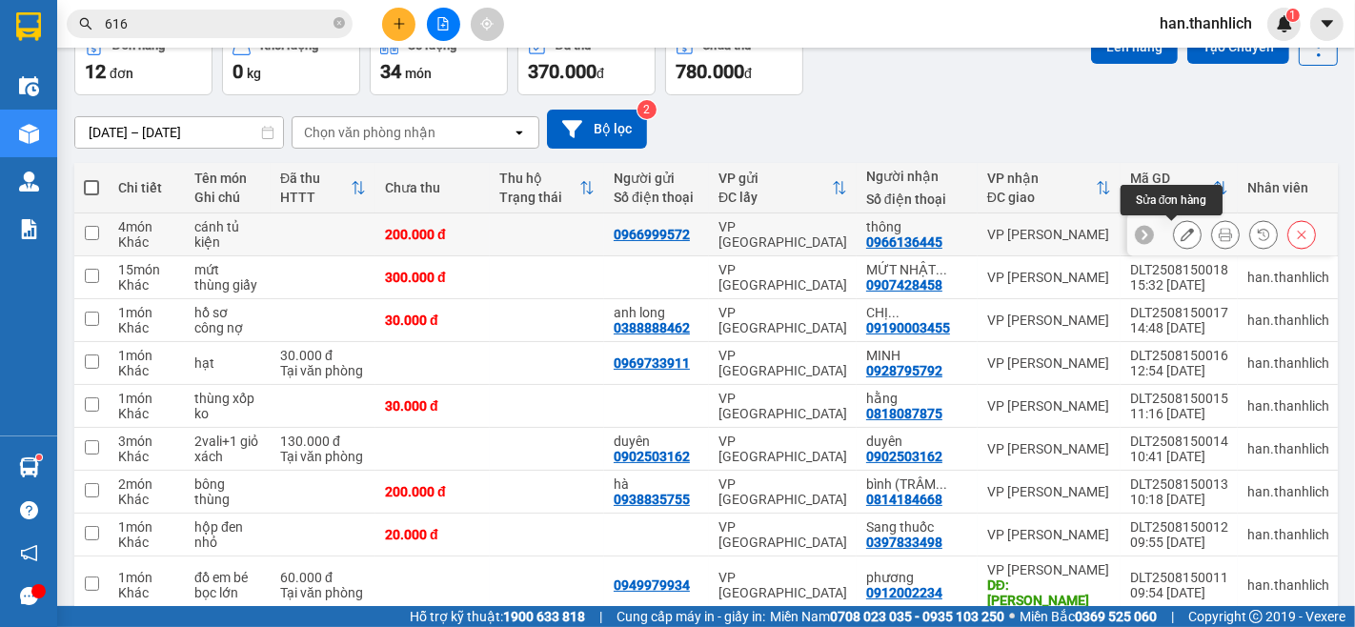
click at [1181, 239] on icon at bounding box center [1187, 234] width 13 height 13
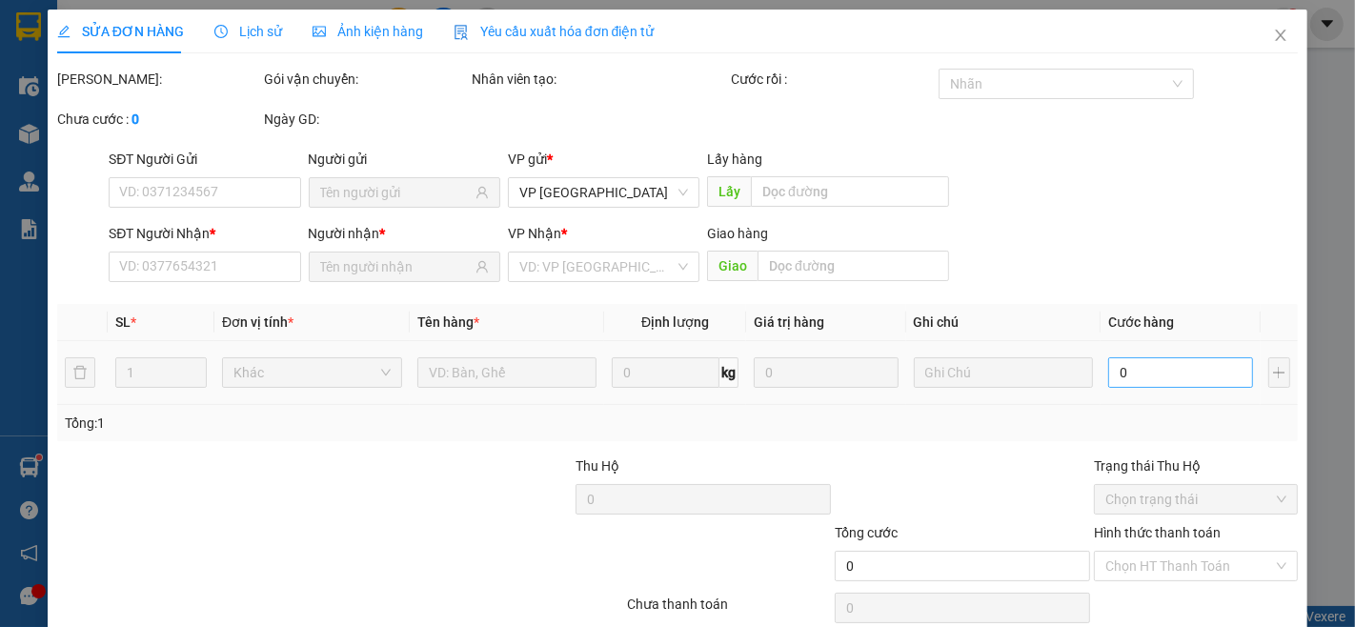
type input "0966999572"
type input "0966136445"
type input "200.000"
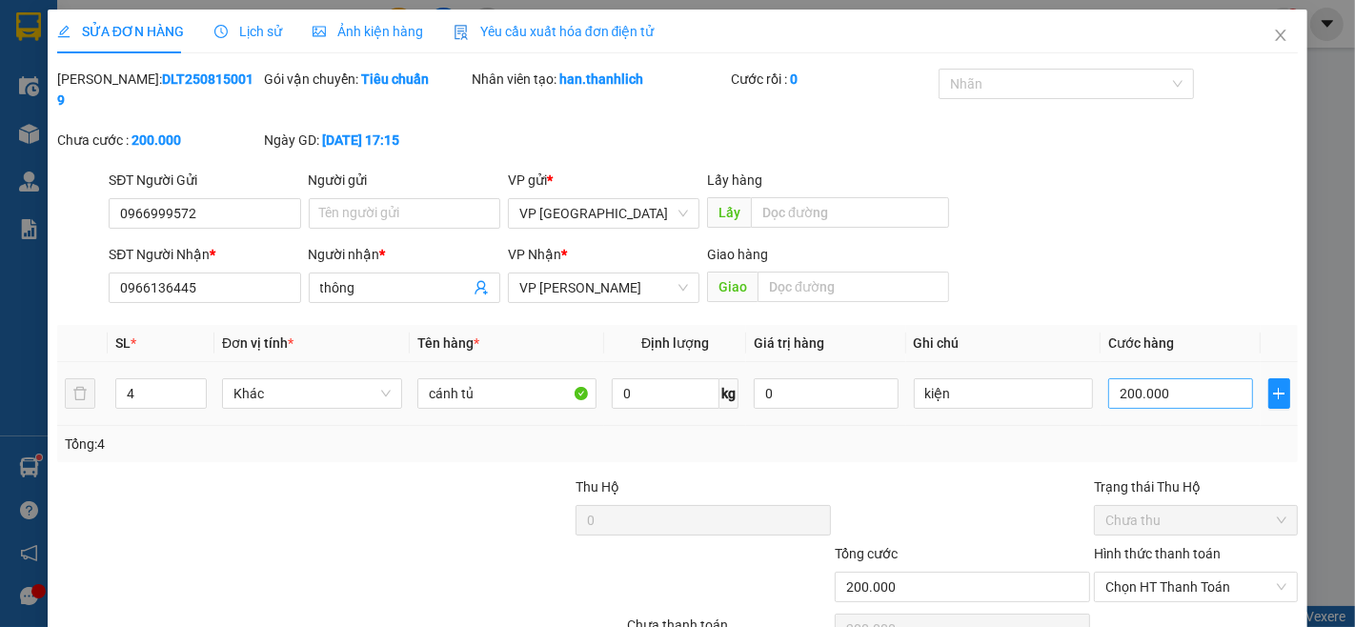
type input "3"
type input "30"
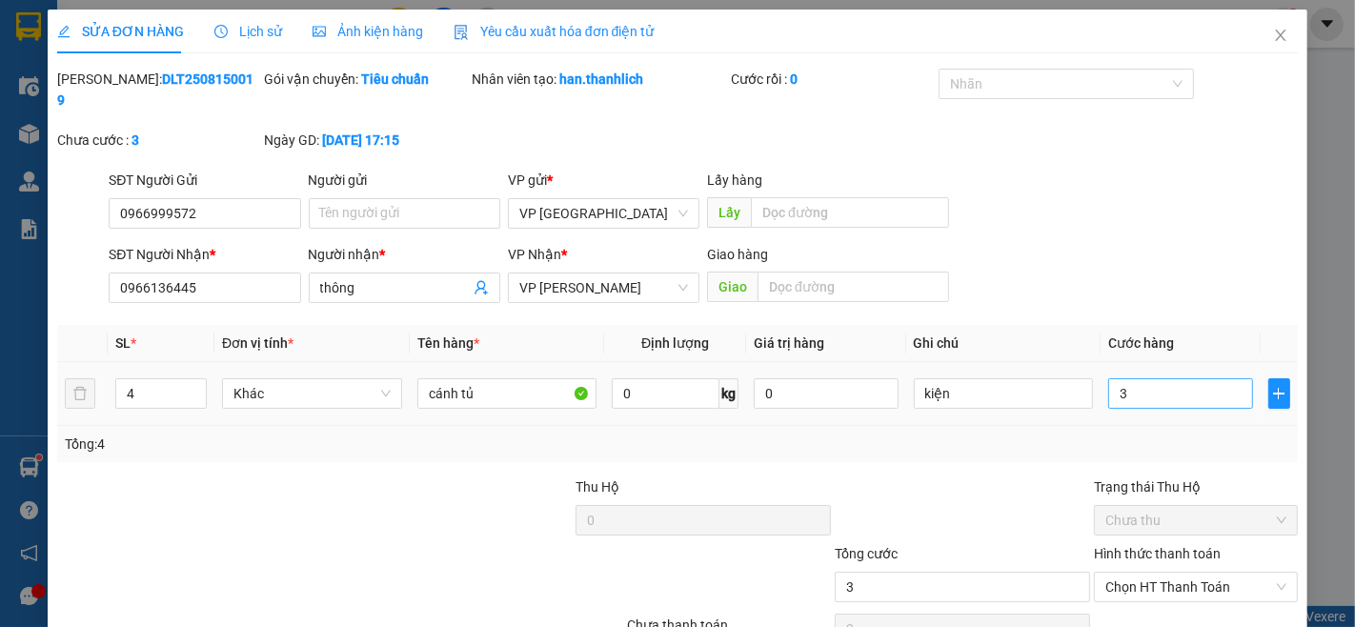
type input "30"
type input "300"
type input "3.000"
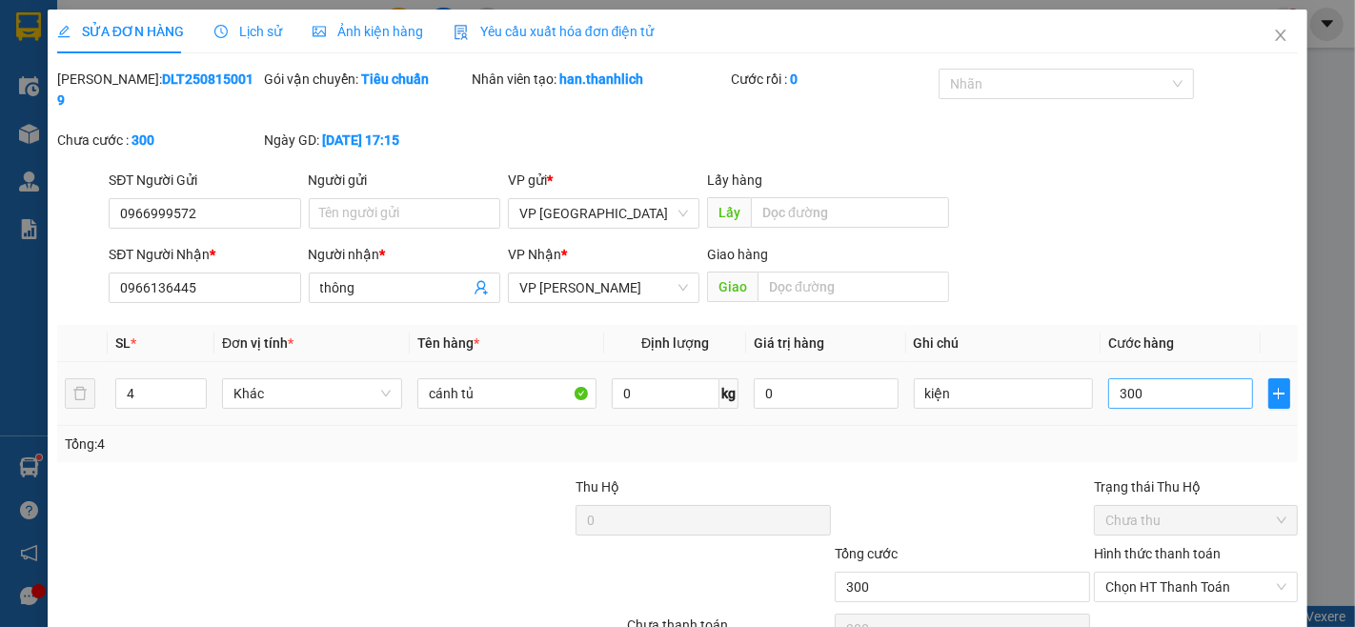
type input "3.000"
type input "30.000"
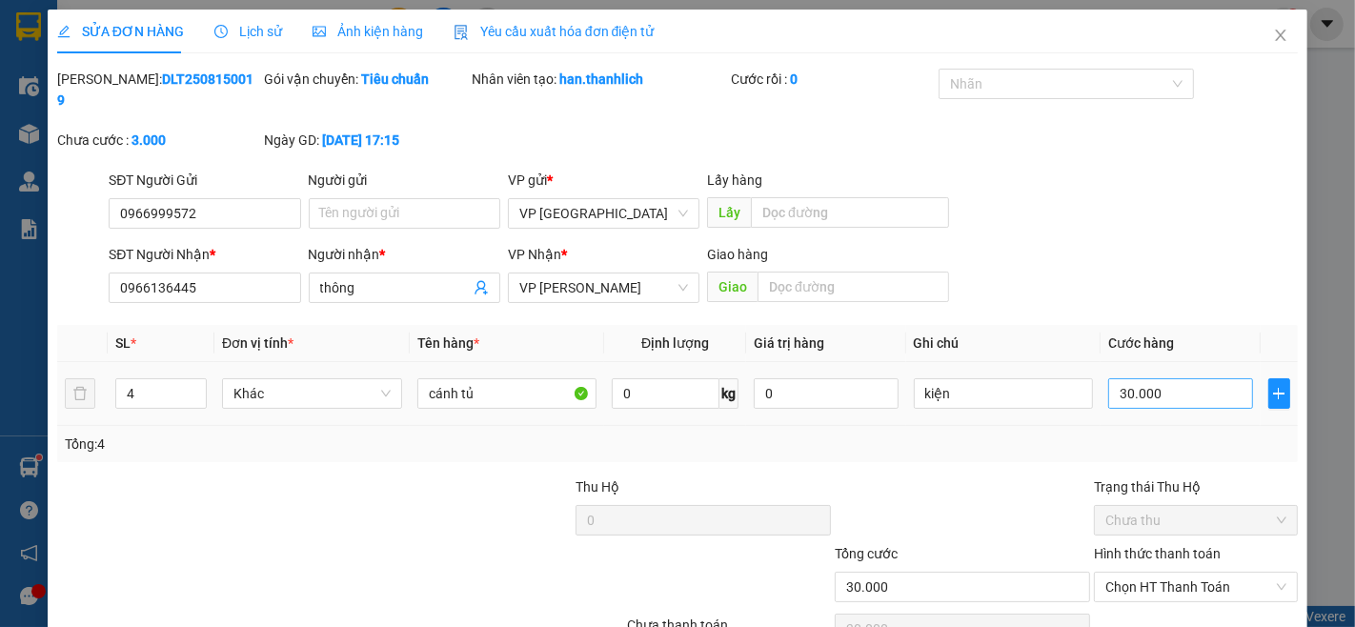
type input "300.000"
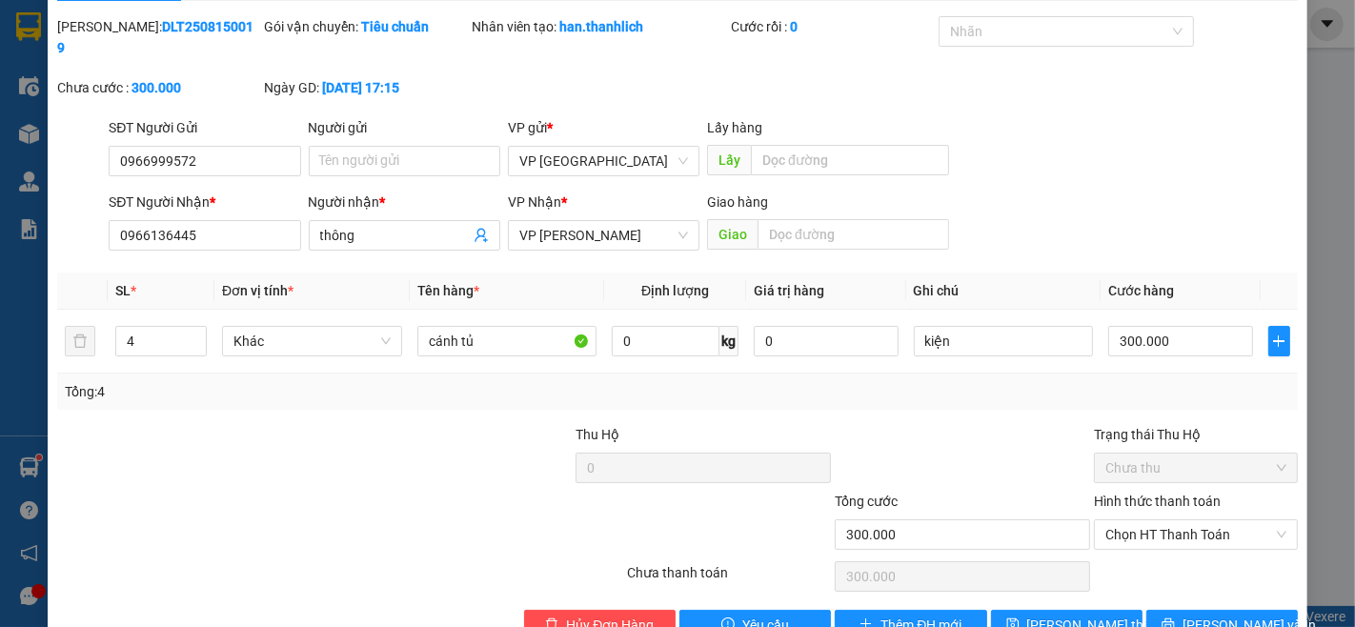
scroll to position [81, 0]
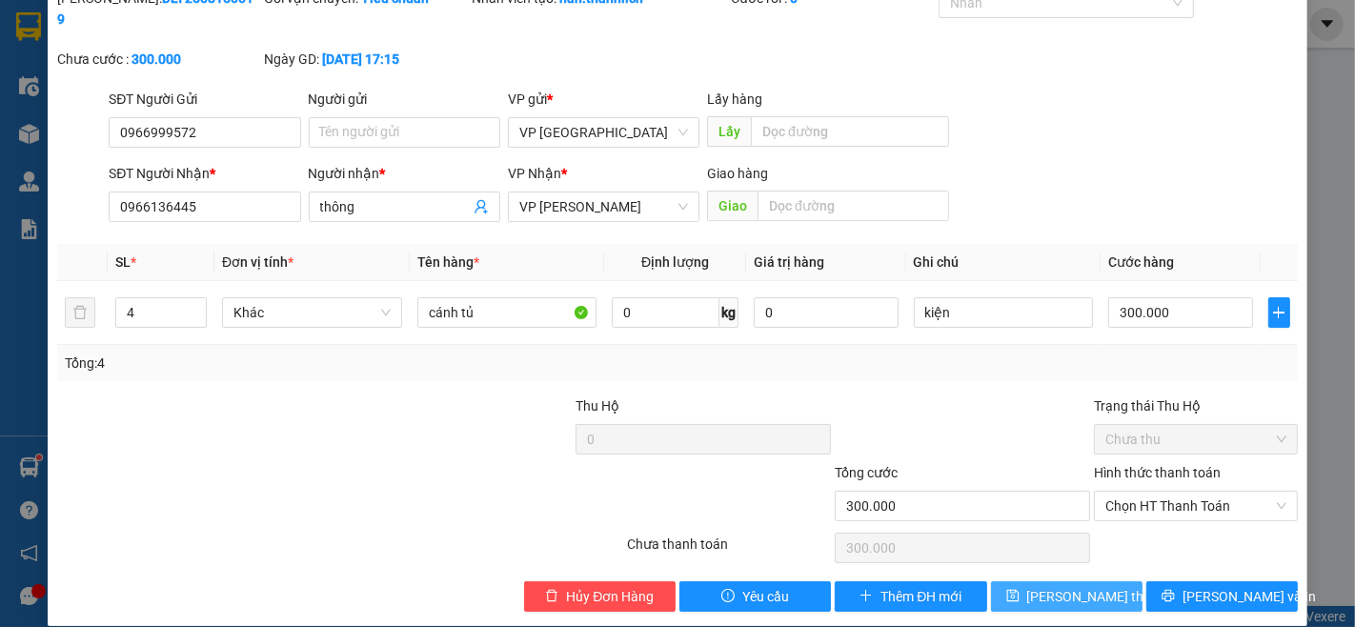
type input "300.000"
click at [1058, 586] on span "[PERSON_NAME] thay đổi" at bounding box center [1103, 596] width 152 height 21
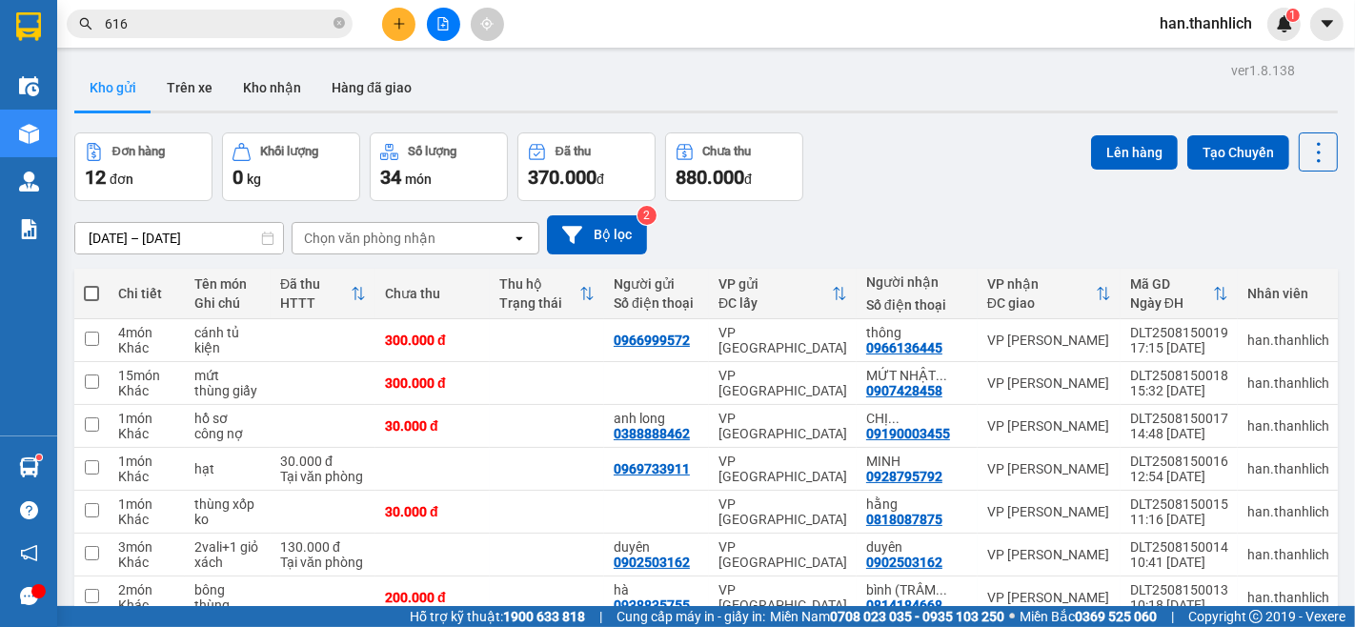
click at [398, 30] on button at bounding box center [398, 24] width 33 height 33
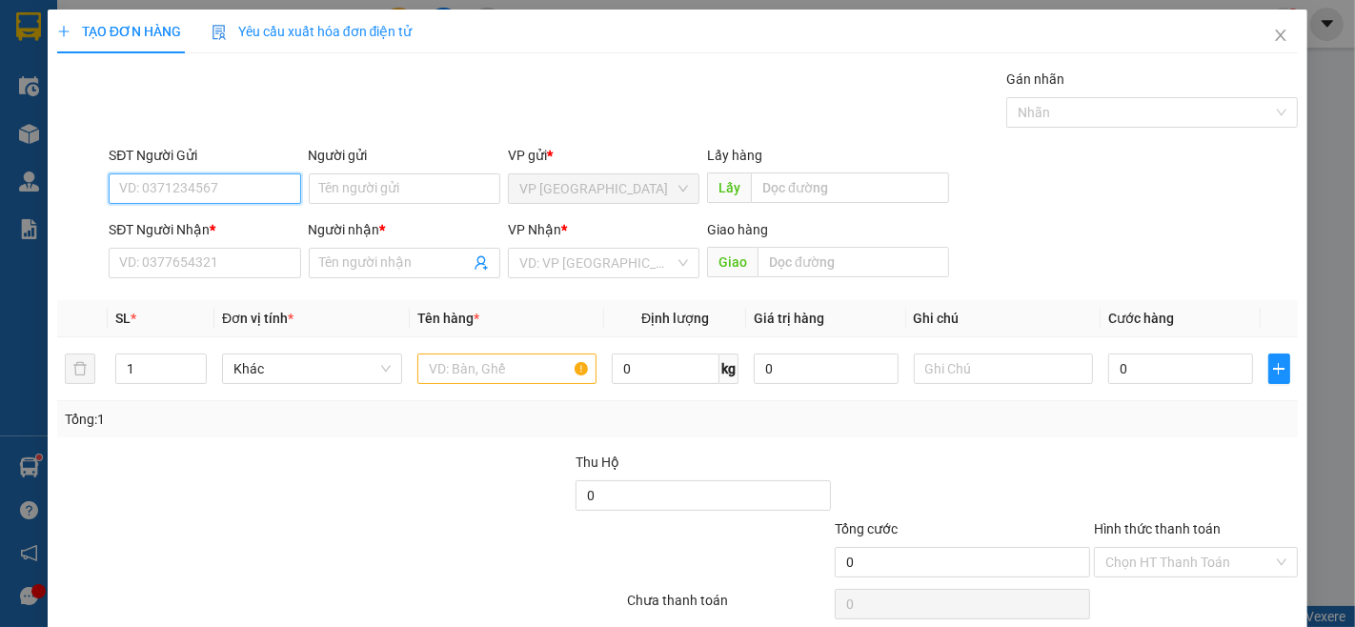
click at [235, 191] on input "SĐT Người Gửi" at bounding box center [205, 188] width 192 height 30
type input "0326263227"
click at [213, 220] on div "0326263227" at bounding box center [202, 226] width 167 height 21
type input "0366891378"
type input "trinh"
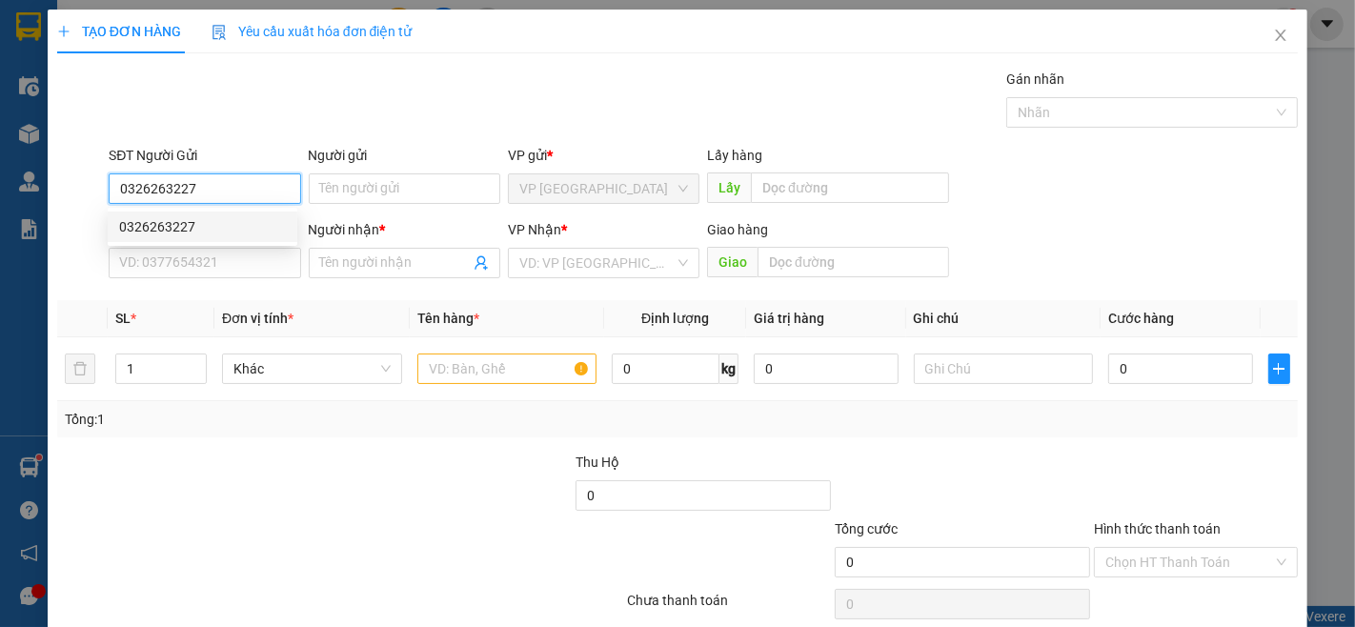
type input "ninh loan"
type input "0326263227"
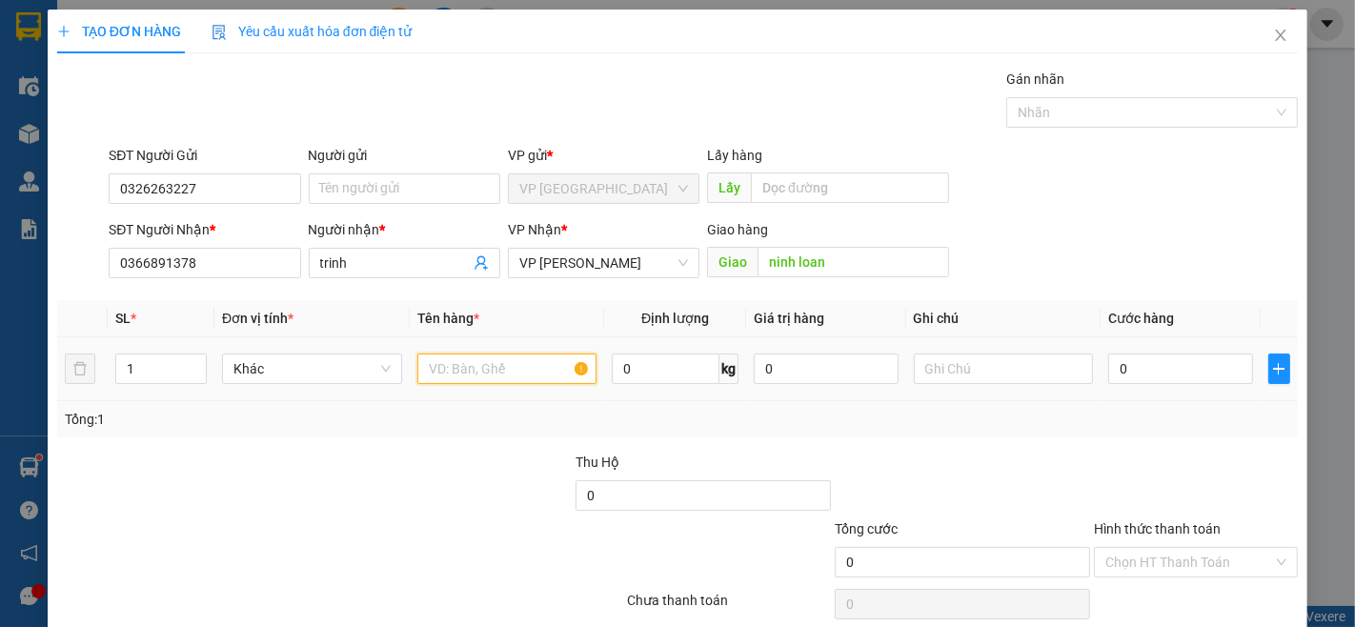
click at [491, 373] on input "text" at bounding box center [507, 369] width 180 height 30
type input "B"
type input "THÙNG BÔNG NHỎ"
click at [1108, 366] on input "0" at bounding box center [1180, 369] width 144 height 30
type input "3"
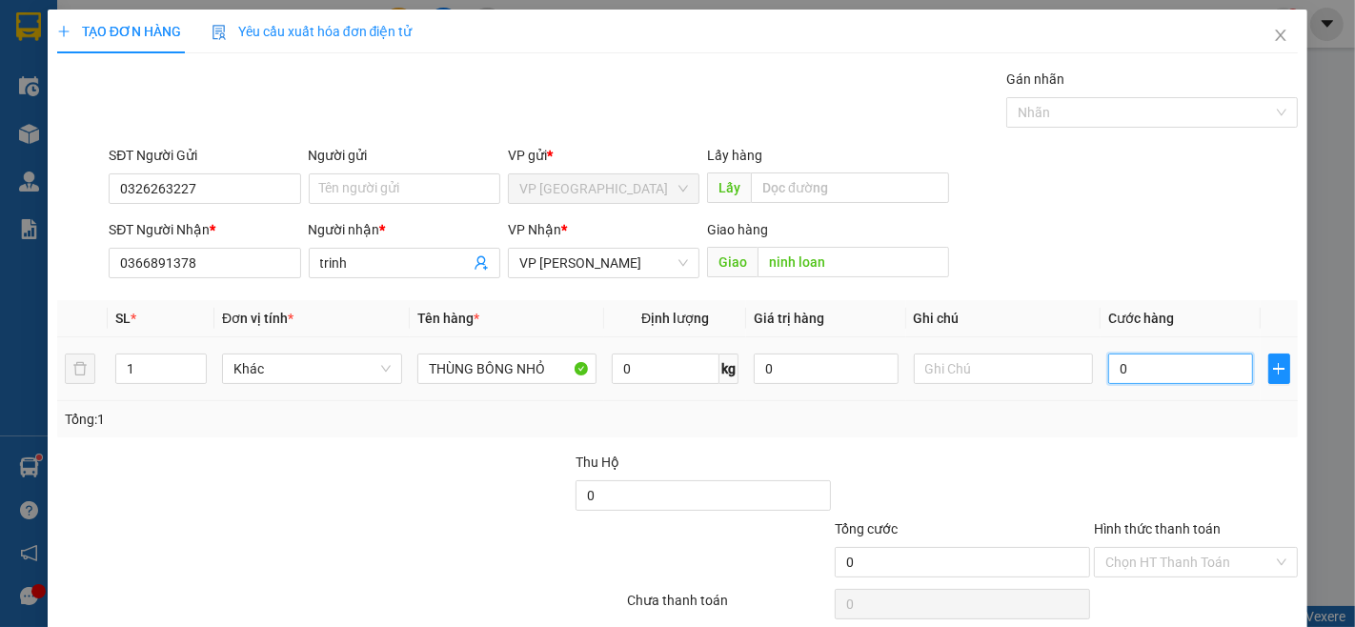
type input "3"
type input "30"
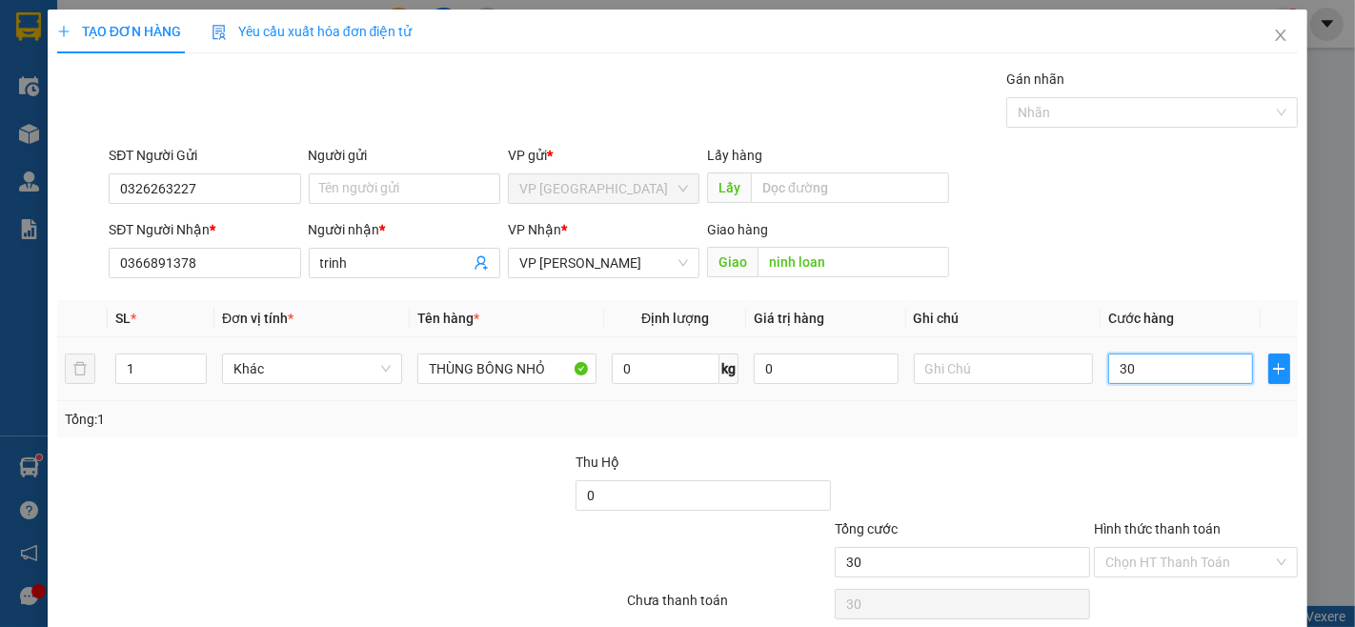
type input "300"
type input "3.000"
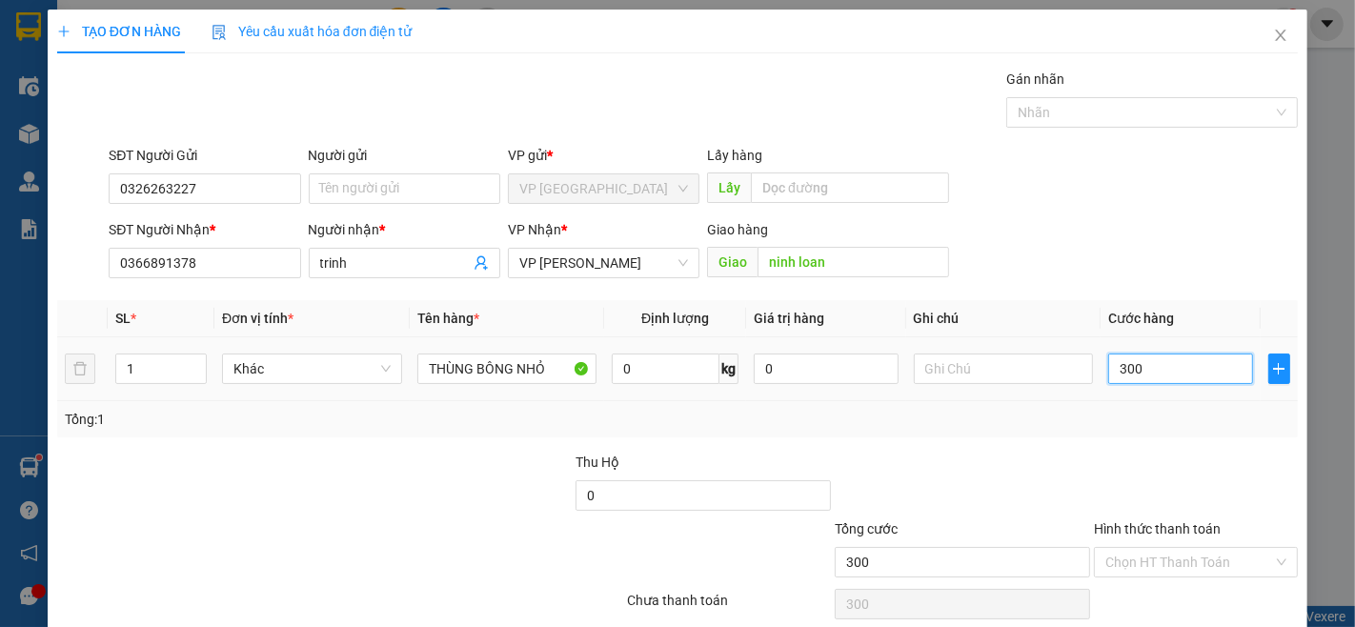
type input "3.000"
type input "30.000"
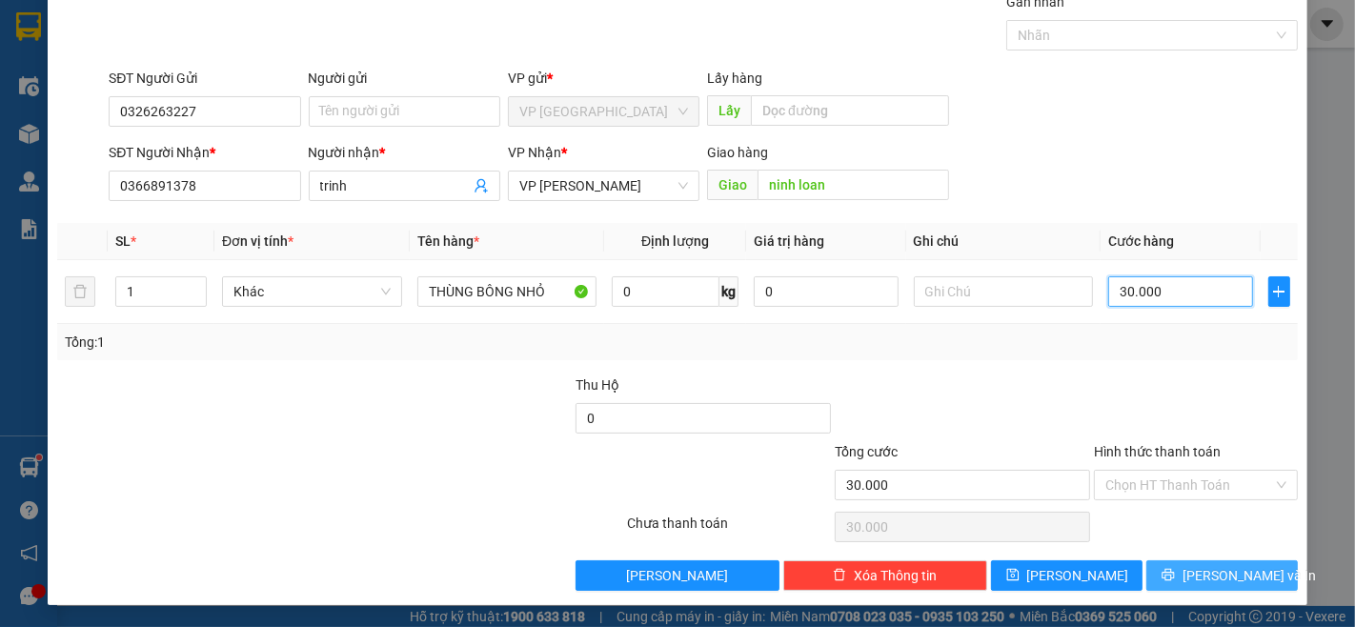
type input "30.000"
click at [1223, 581] on span "[PERSON_NAME] và In" at bounding box center [1249, 575] width 133 height 21
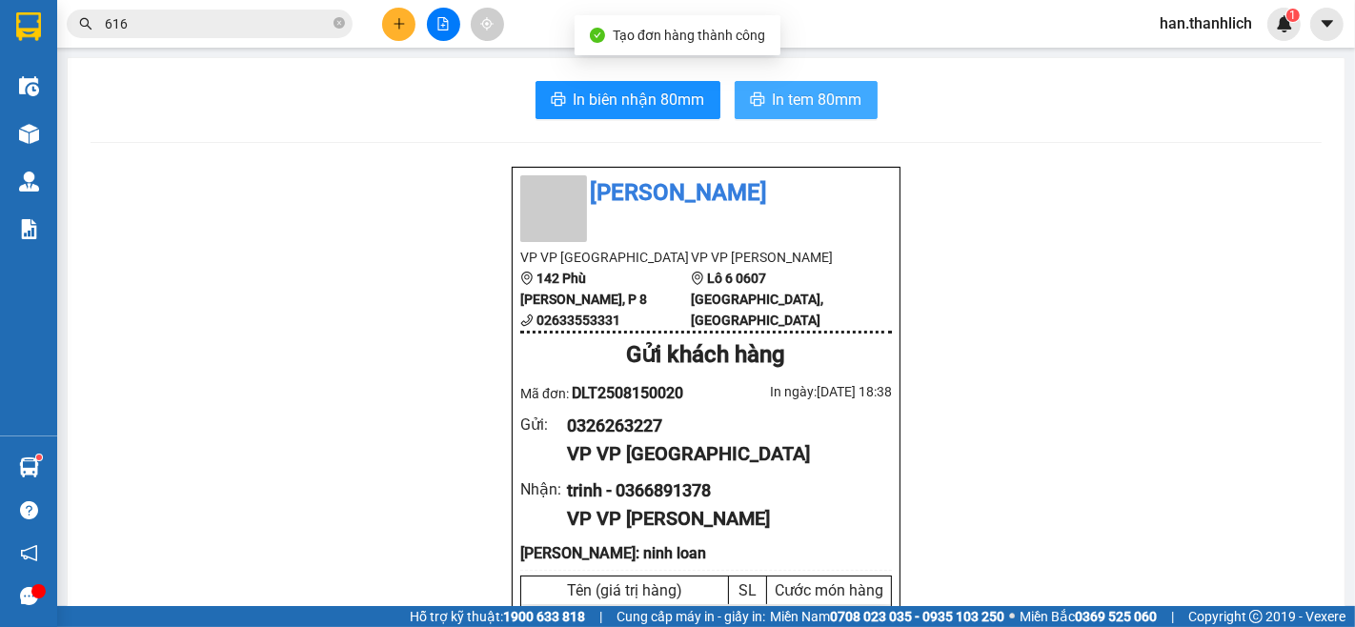
click at [774, 95] on span "In tem 80mm" at bounding box center [818, 100] width 90 height 24
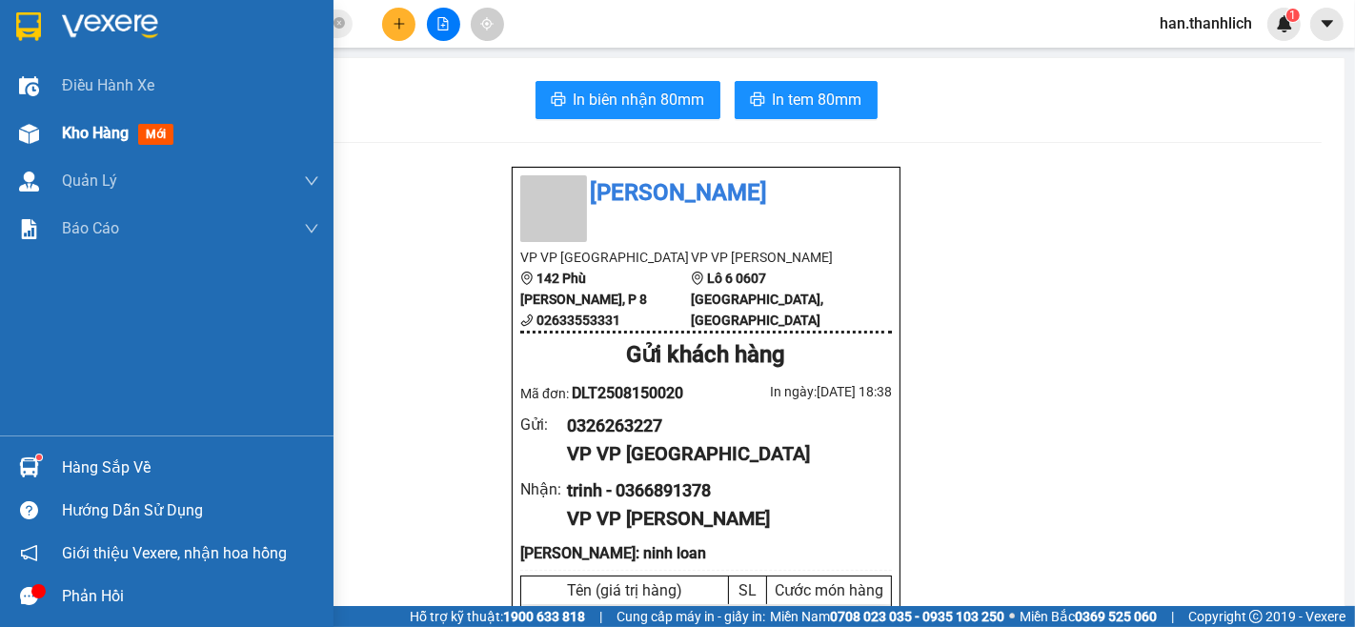
click at [121, 151] on div "Kho hàng mới" at bounding box center [190, 134] width 257 height 48
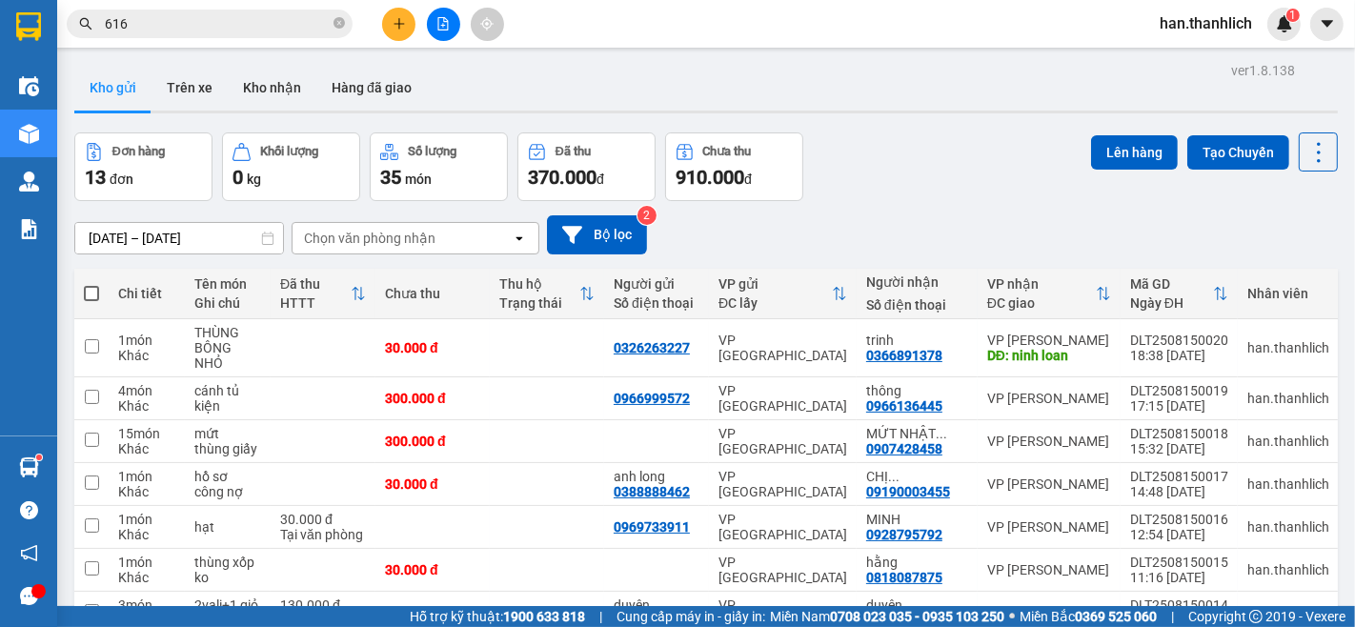
click at [393, 17] on icon "plus" at bounding box center [399, 23] width 13 height 13
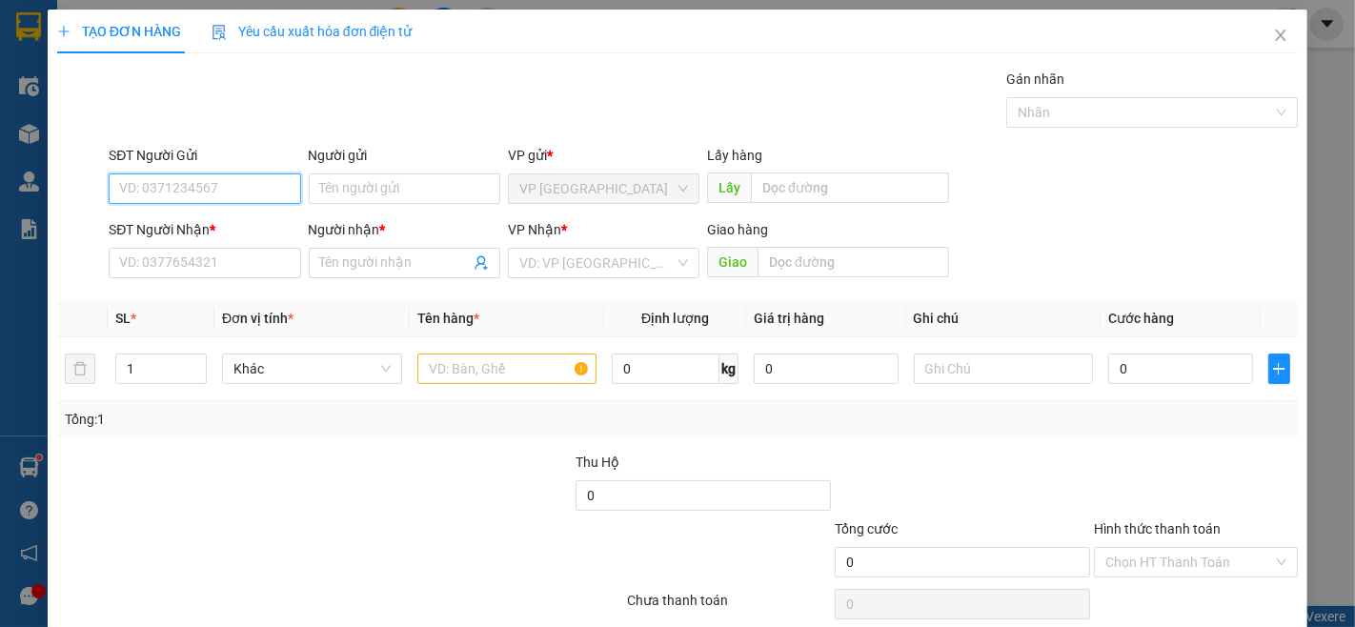
click at [251, 201] on input "SĐT Người Gửi" at bounding box center [205, 188] width 192 height 30
click at [234, 213] on div "0814077333" at bounding box center [203, 227] width 190 height 30
type input "0814077333"
type input "0977755537"
type input "[PERSON_NAME]"
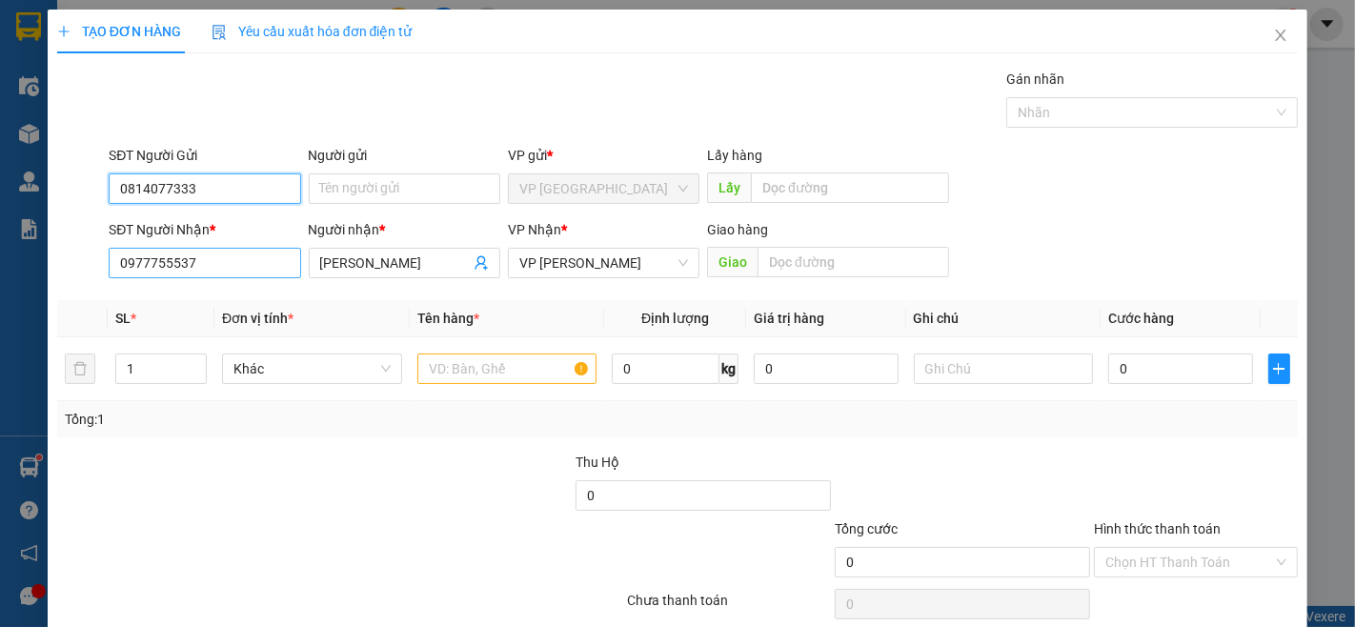
type input "0814077333"
click at [236, 259] on input "0977755537" at bounding box center [205, 263] width 192 height 30
type input "0865906152"
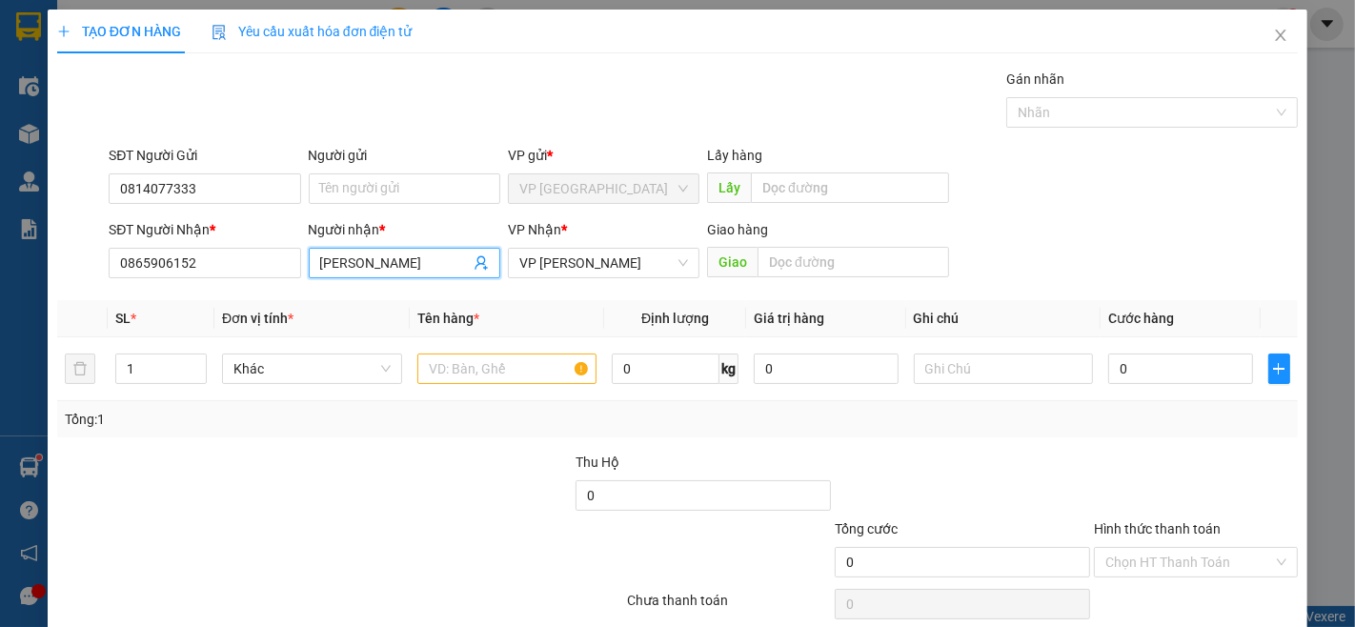
click at [426, 265] on input "[PERSON_NAME]" at bounding box center [395, 263] width 150 height 21
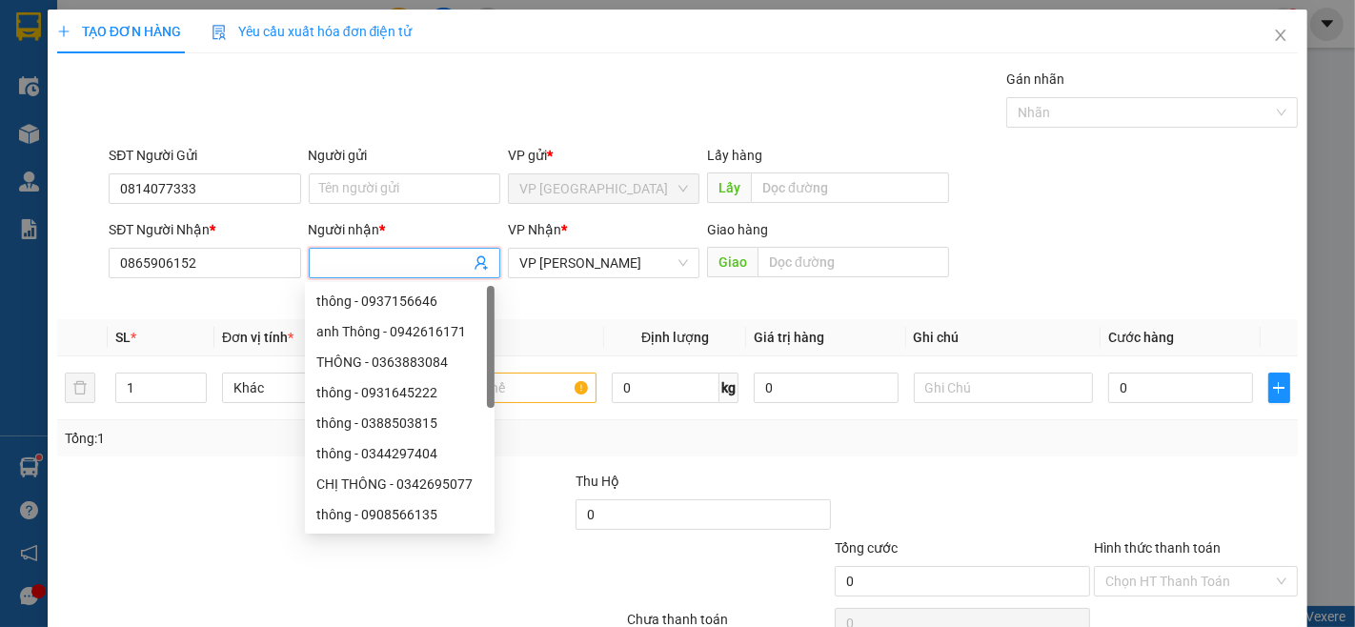
type input "M"
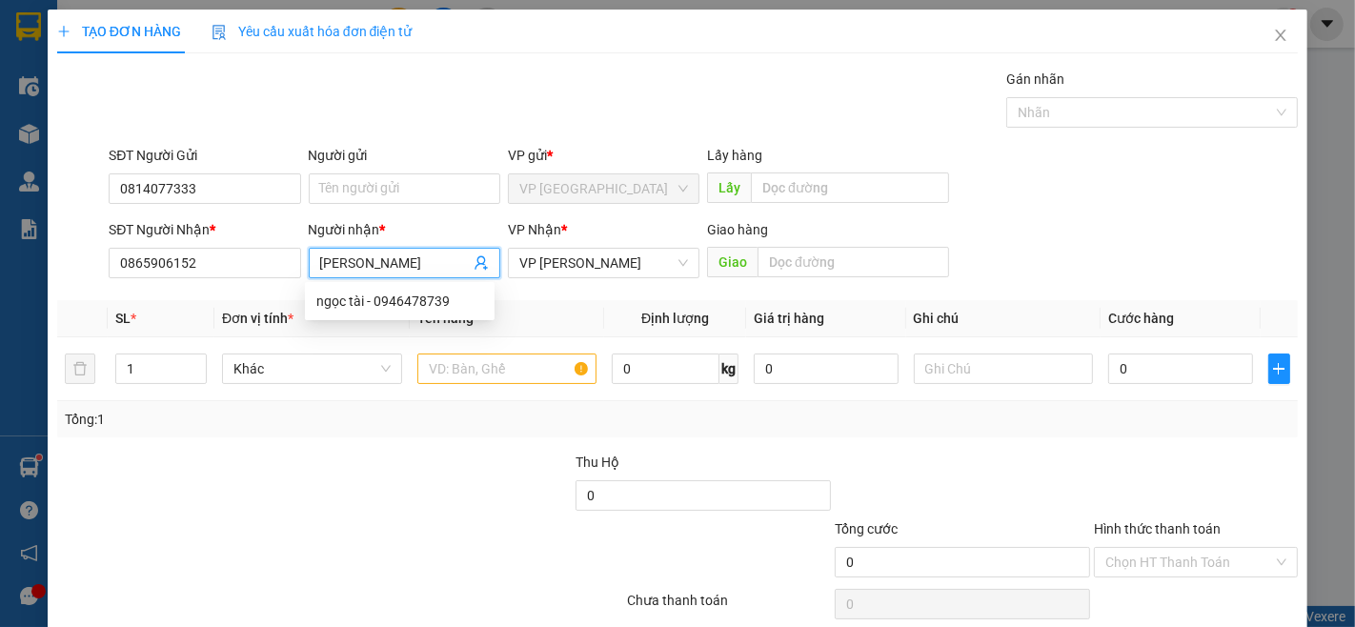
type input "[PERSON_NAME]"
click at [1142, 211] on div "SĐT Người Gửi 0814077333 Người gửi Tên người gửi VP gửi * VP Đà Lạt Lấy hàng Lấy" at bounding box center [703, 178] width 1197 height 67
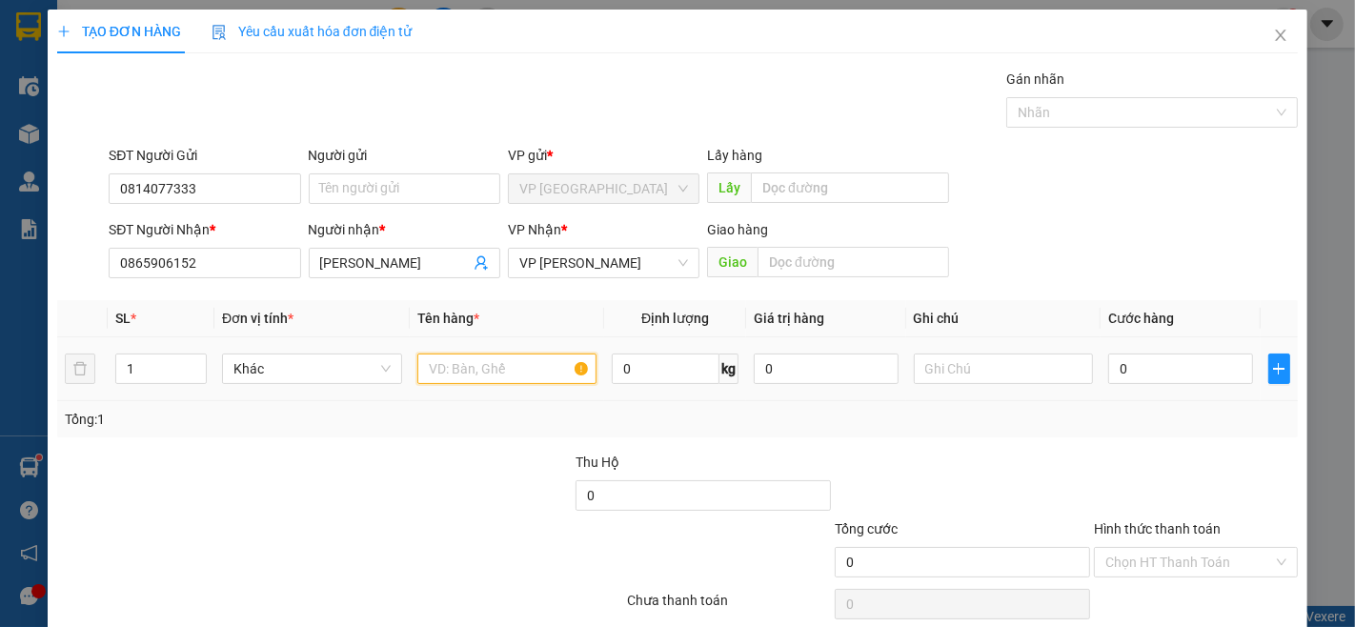
click at [478, 368] on input "text" at bounding box center [507, 369] width 180 height 30
type input "HỒ SƠ"
click at [1138, 364] on input "0" at bounding box center [1180, 369] width 144 height 30
type input "3"
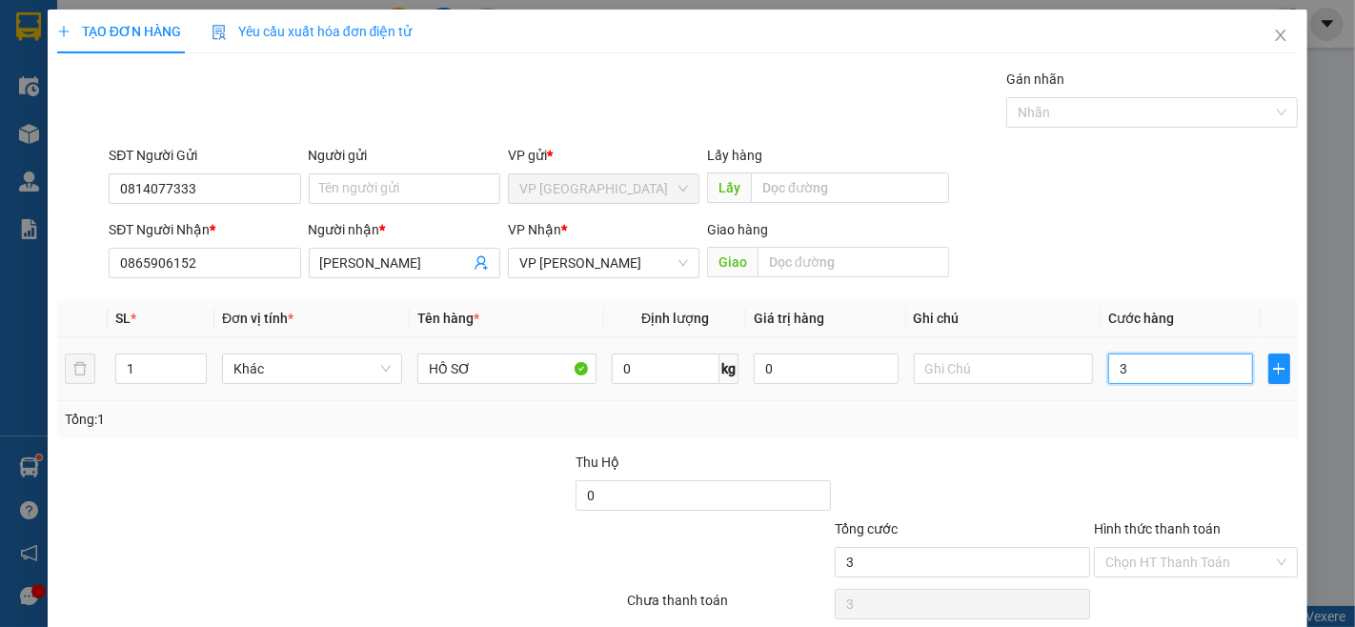
type input "3"
type input "30"
type input "300"
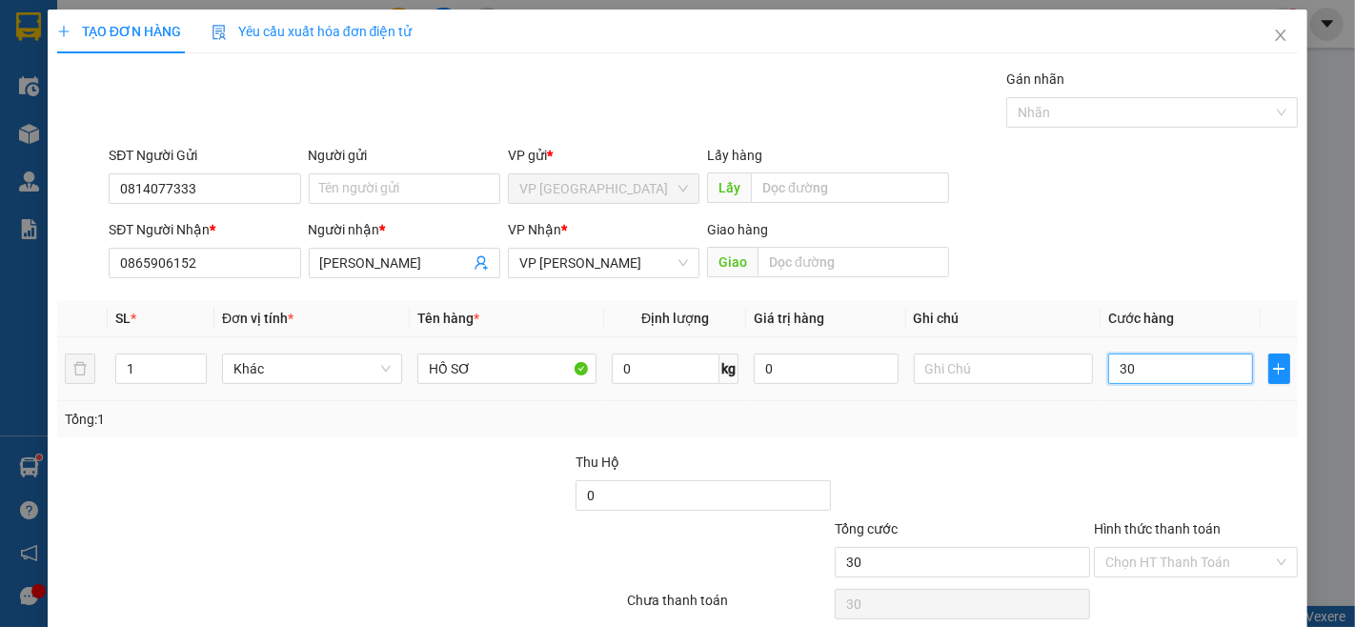
type input "300"
type input "3.000"
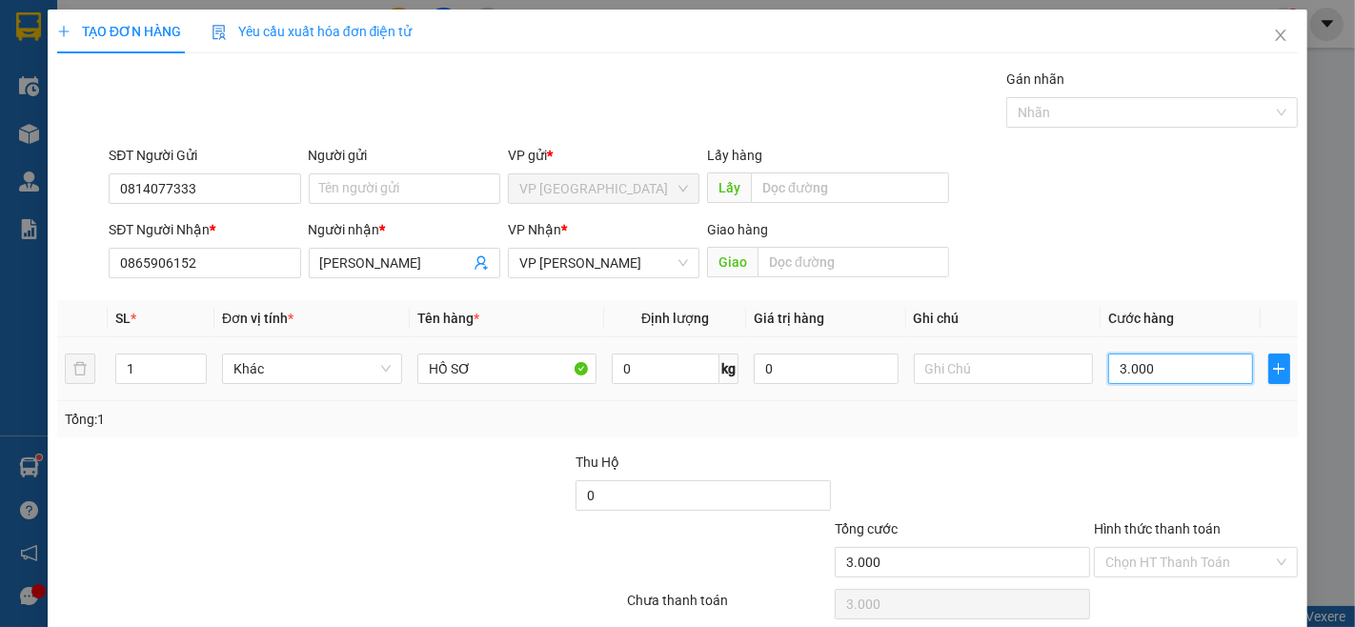
type input "30.000"
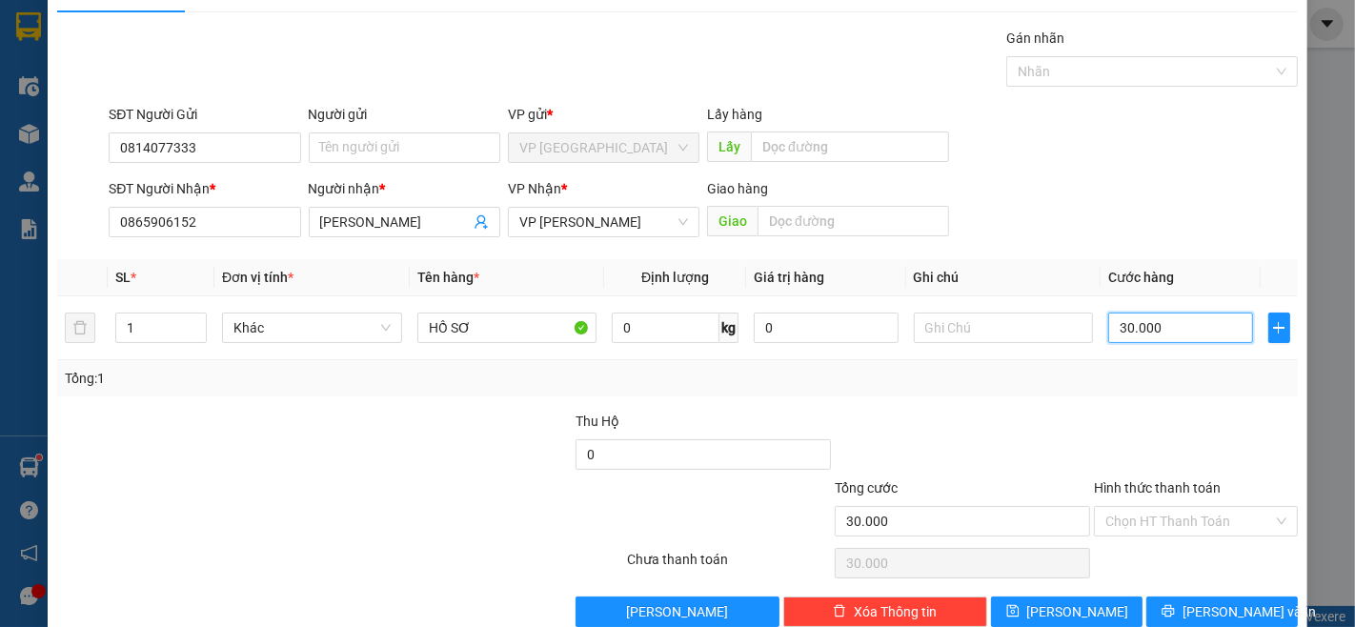
scroll to position [77, 0]
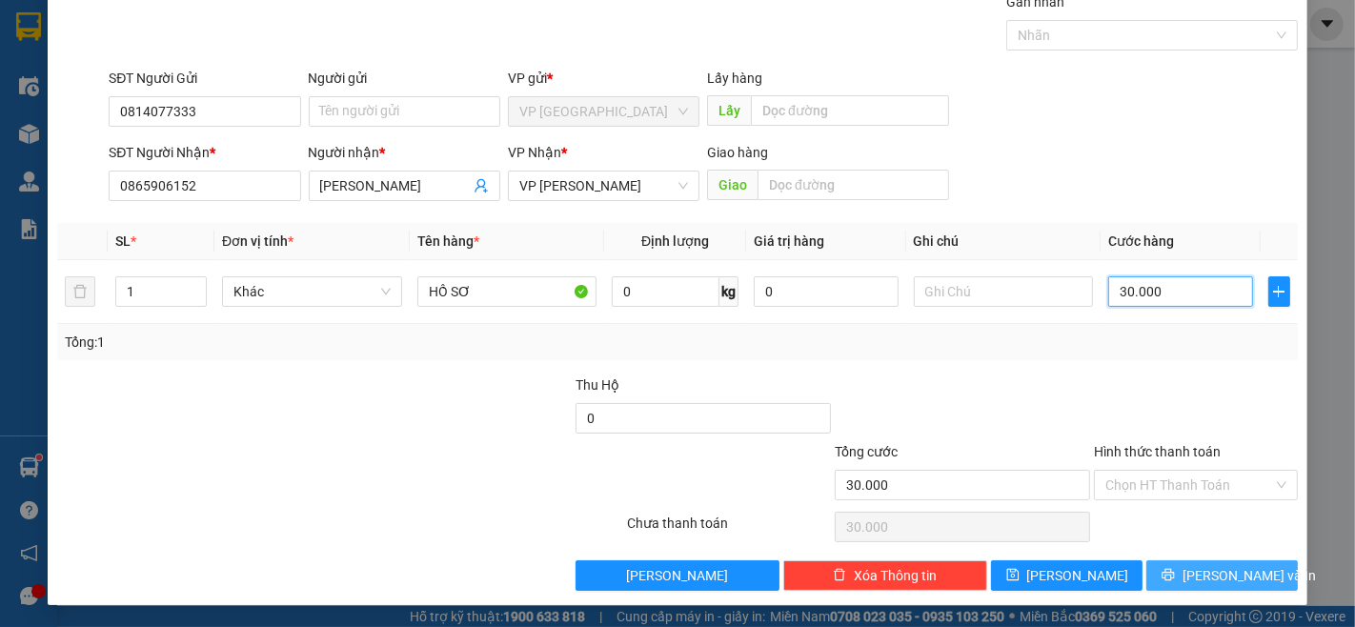
type input "30.000"
click at [1216, 565] on span "[PERSON_NAME] và In" at bounding box center [1249, 575] width 133 height 21
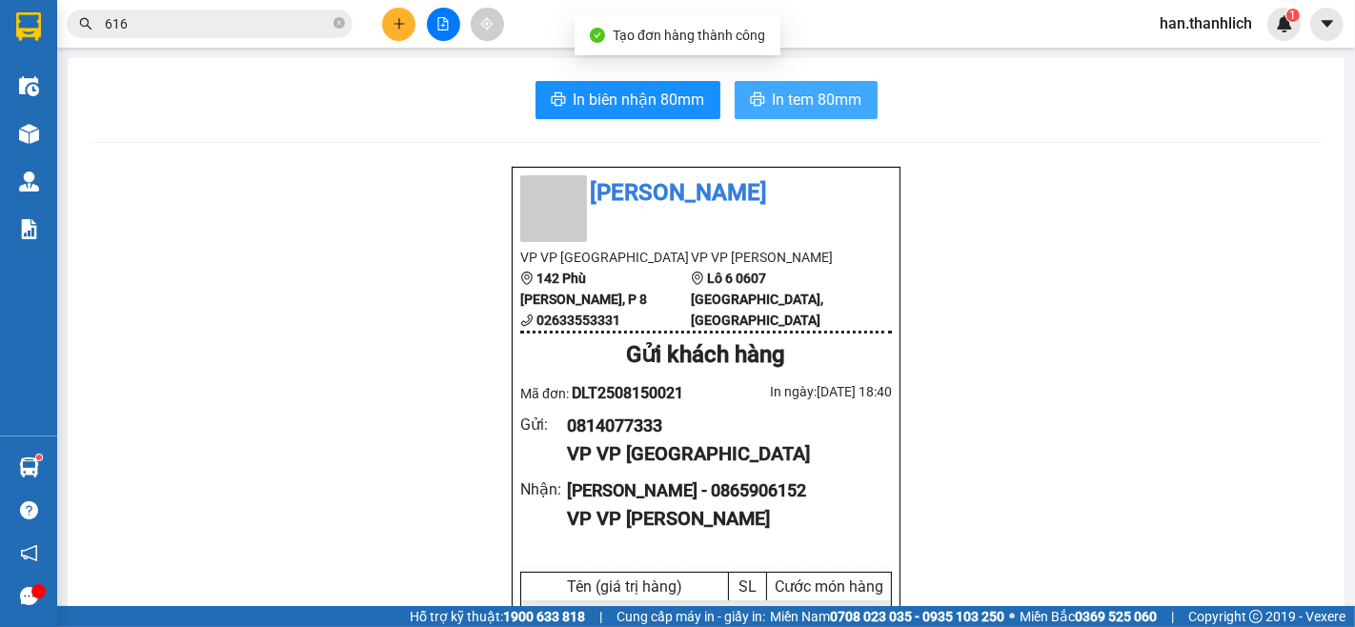
click at [795, 103] on span "In tem 80mm" at bounding box center [818, 100] width 90 height 24
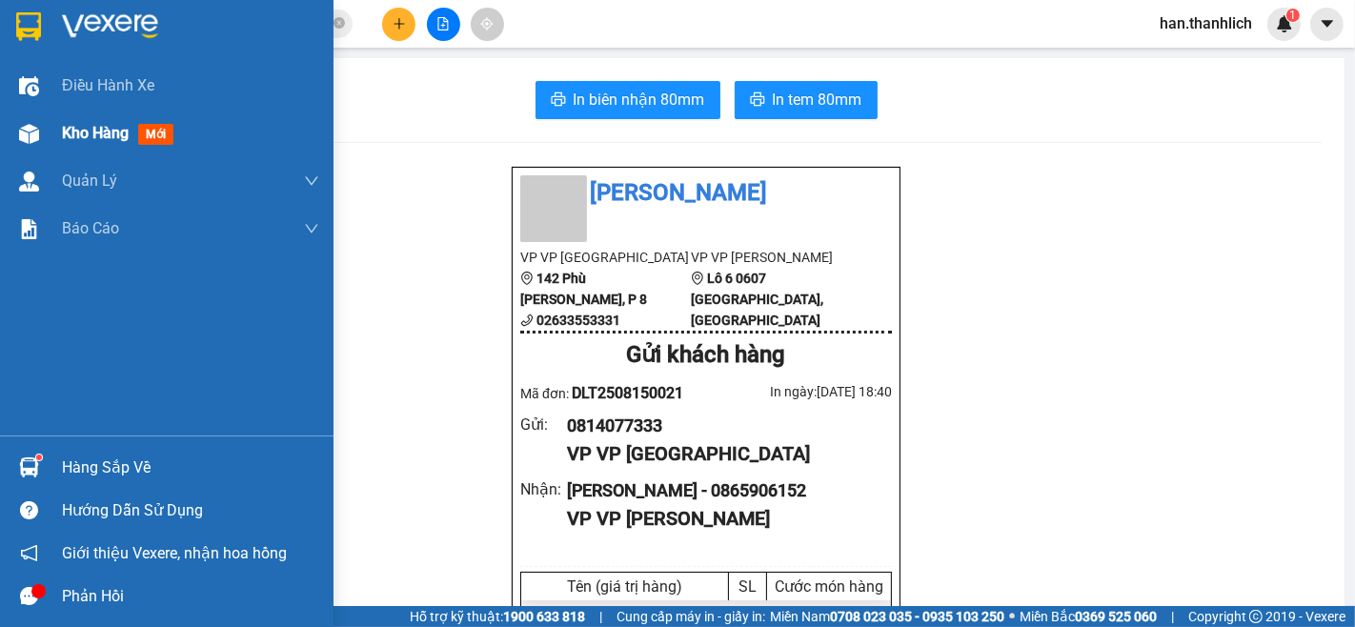
click at [55, 136] on div "Kho hàng mới" at bounding box center [167, 134] width 334 height 48
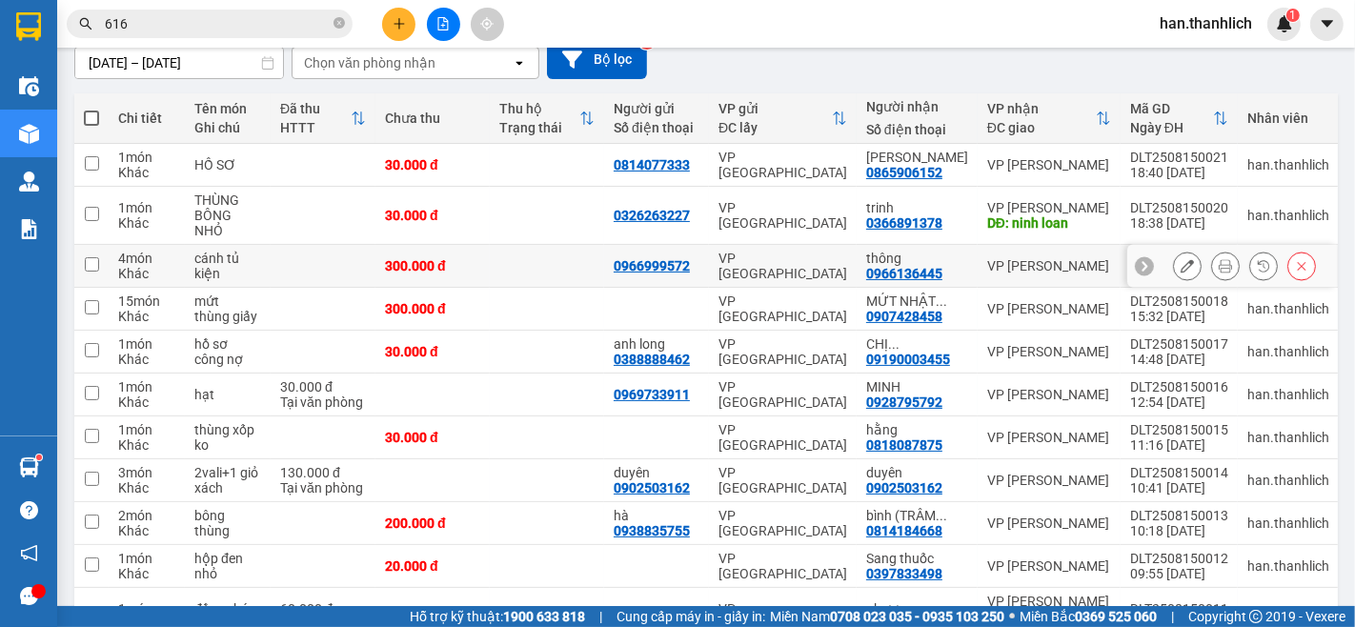
scroll to position [212, 0]
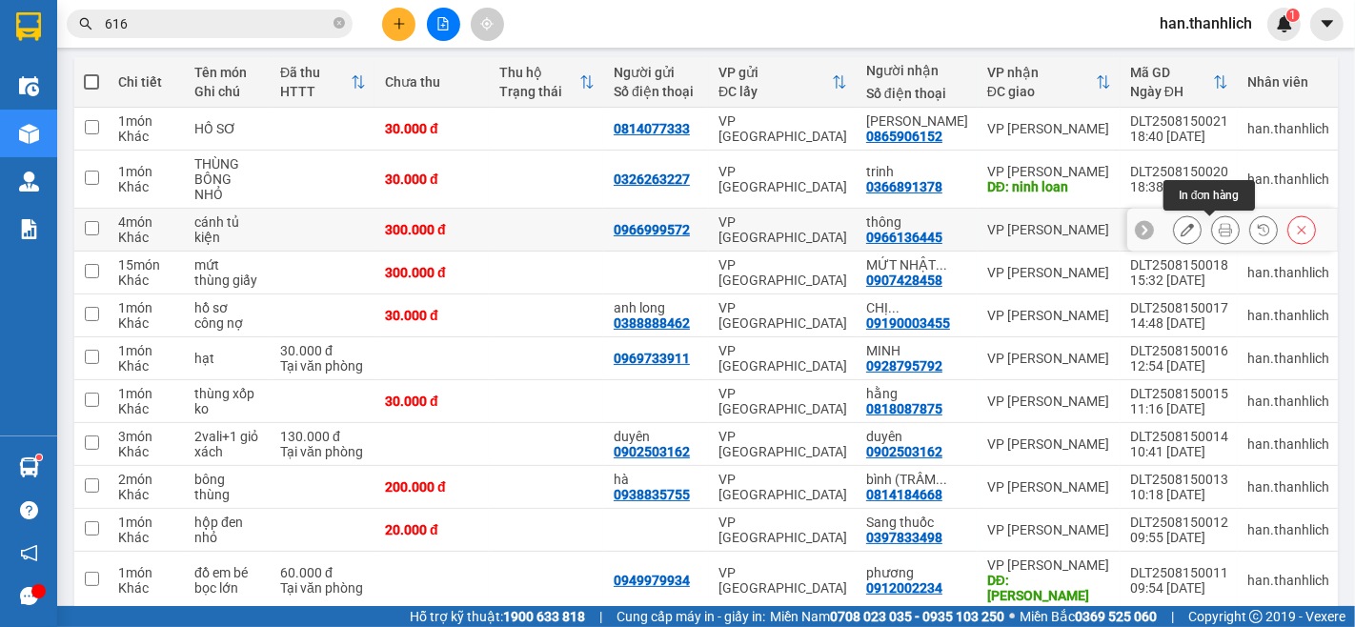
click at [1219, 232] on icon at bounding box center [1225, 229] width 13 height 13
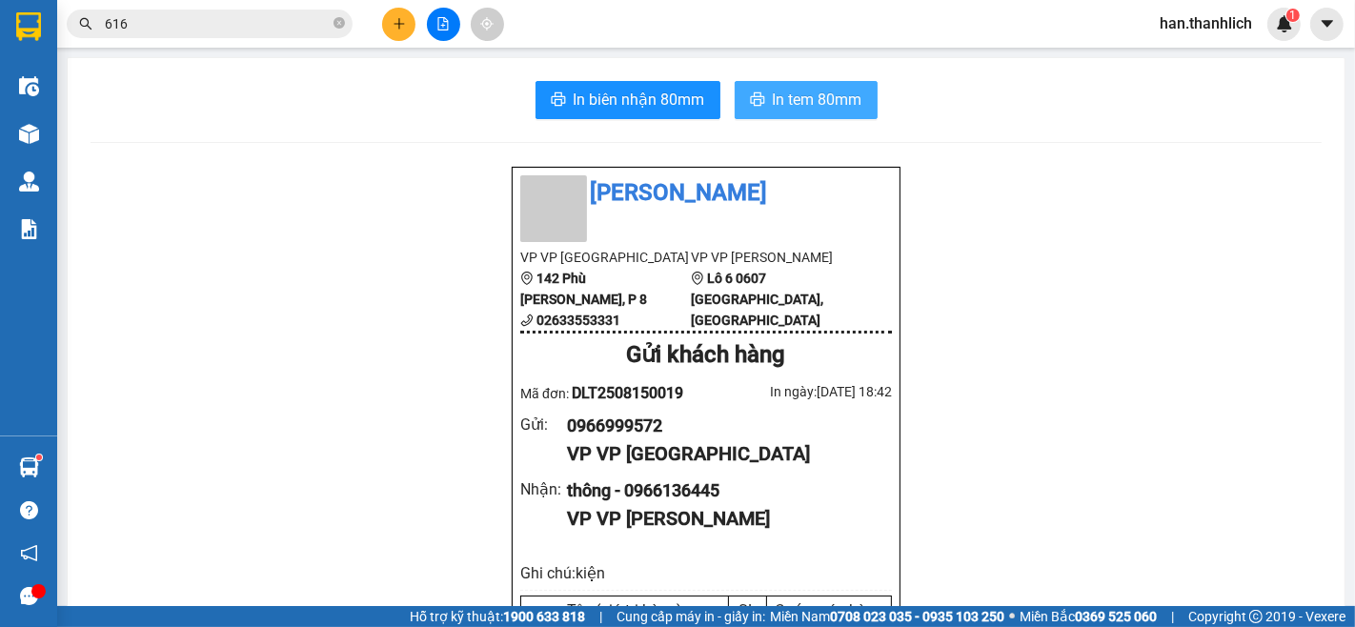
click at [807, 103] on span "In tem 80mm" at bounding box center [818, 100] width 90 height 24
